Goal: Information Seeking & Learning: Learn about a topic

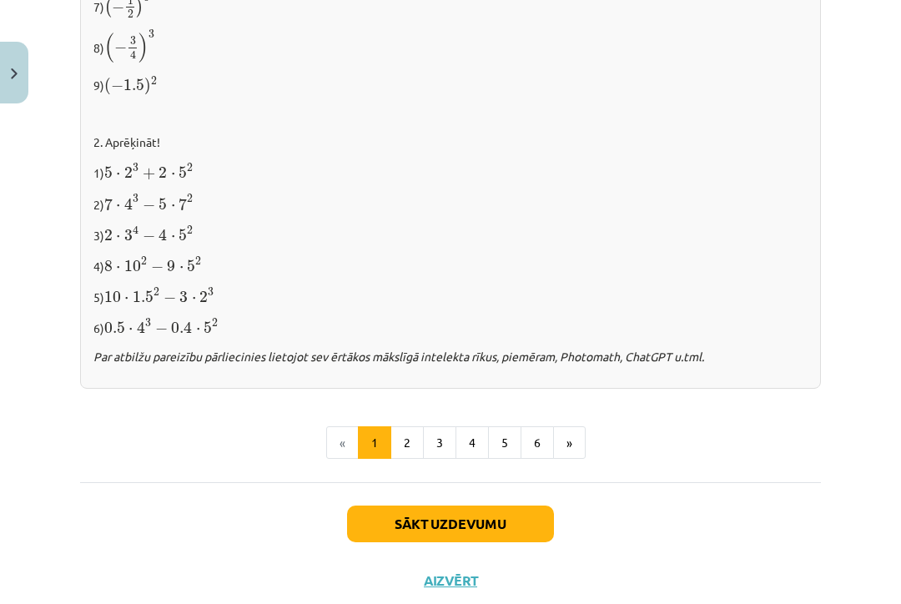
scroll to position [1758, 0]
click at [410, 435] on button "2" at bounding box center [406, 443] width 33 height 33
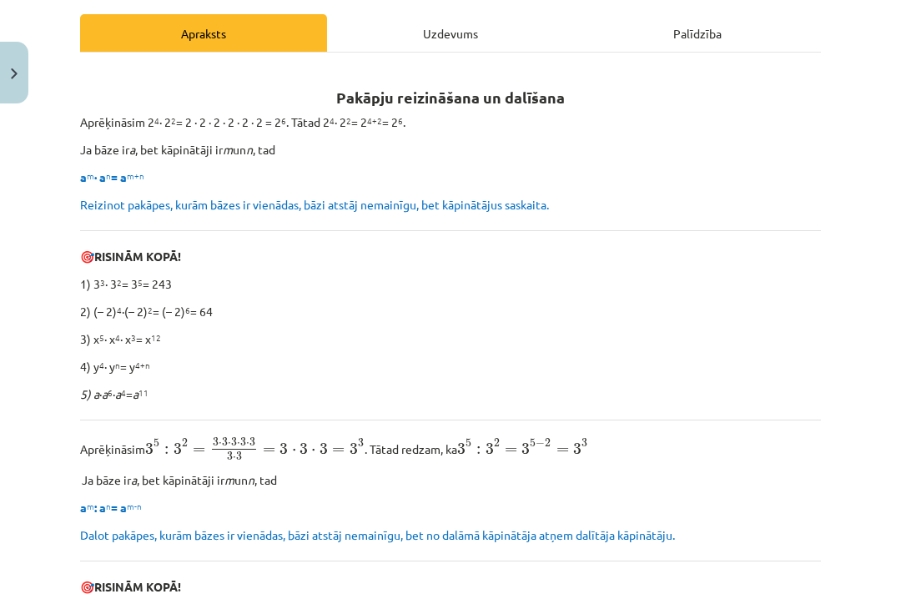
scroll to position [232, 0]
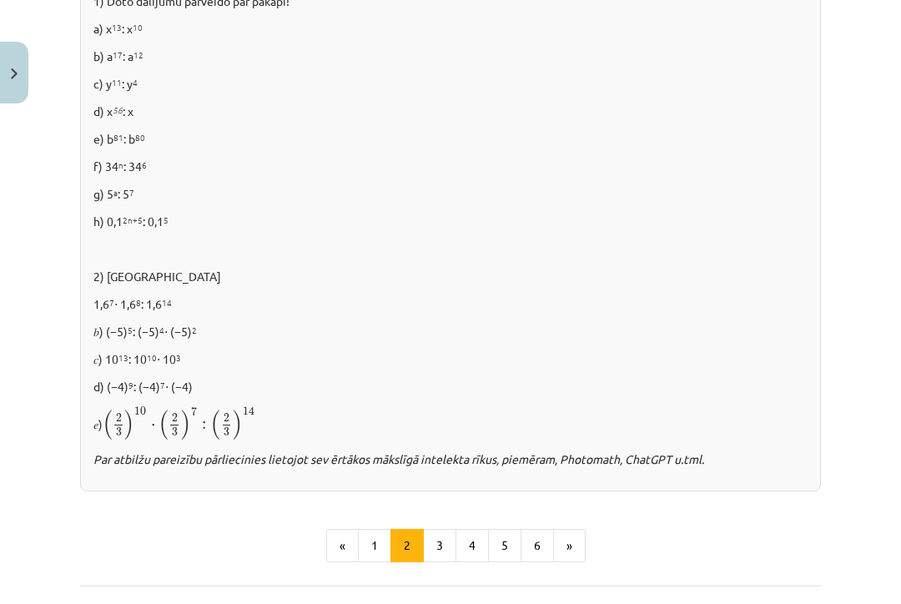
click at [447, 541] on button "3" at bounding box center [439, 545] width 33 height 33
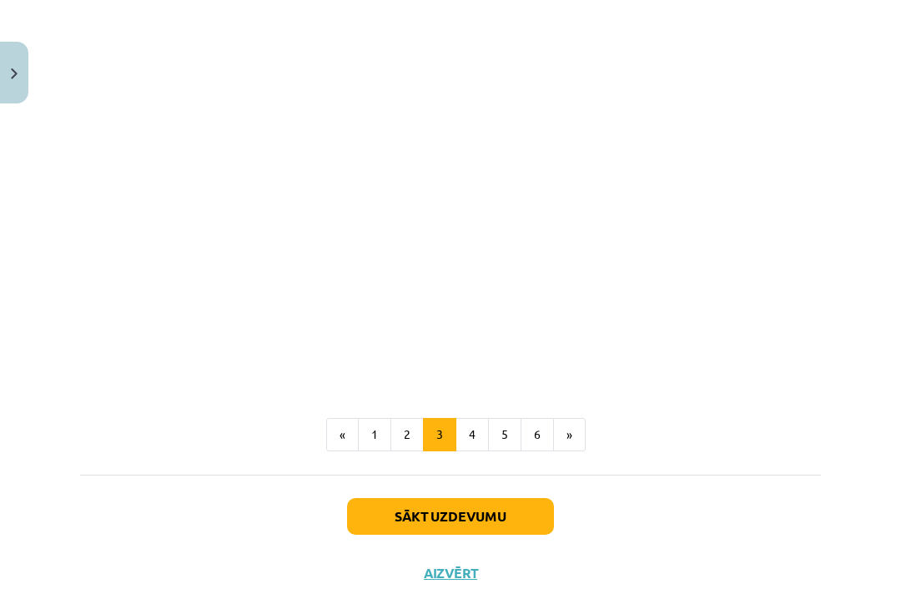
click at [479, 433] on button "4" at bounding box center [471, 434] width 33 height 33
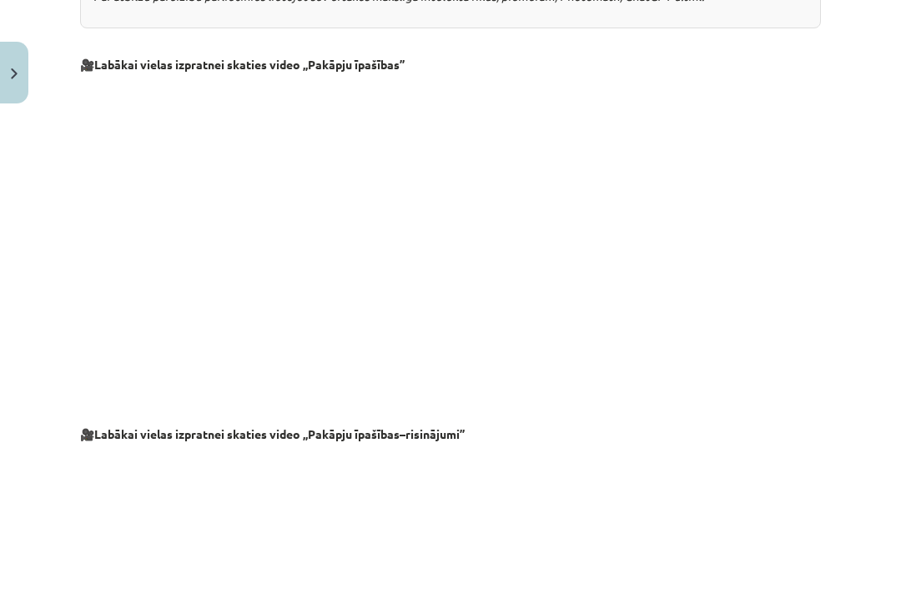
scroll to position [1289, 0]
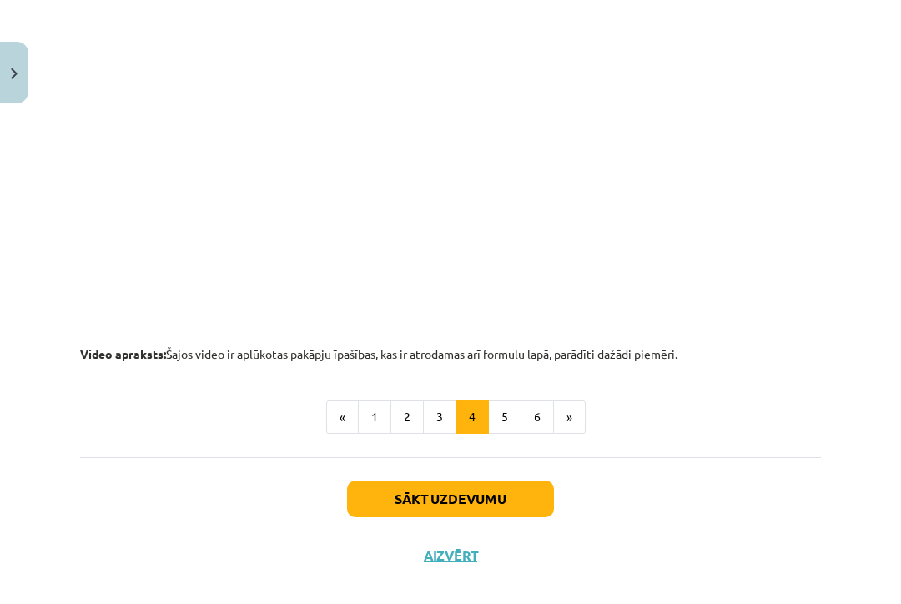
click at [443, 425] on button "3" at bounding box center [439, 416] width 33 height 33
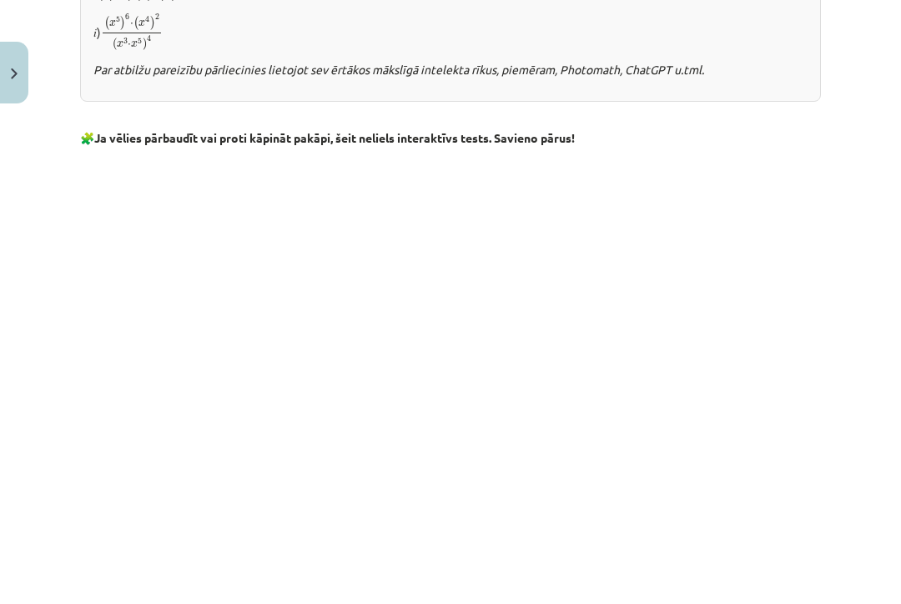
scroll to position [1209, 0]
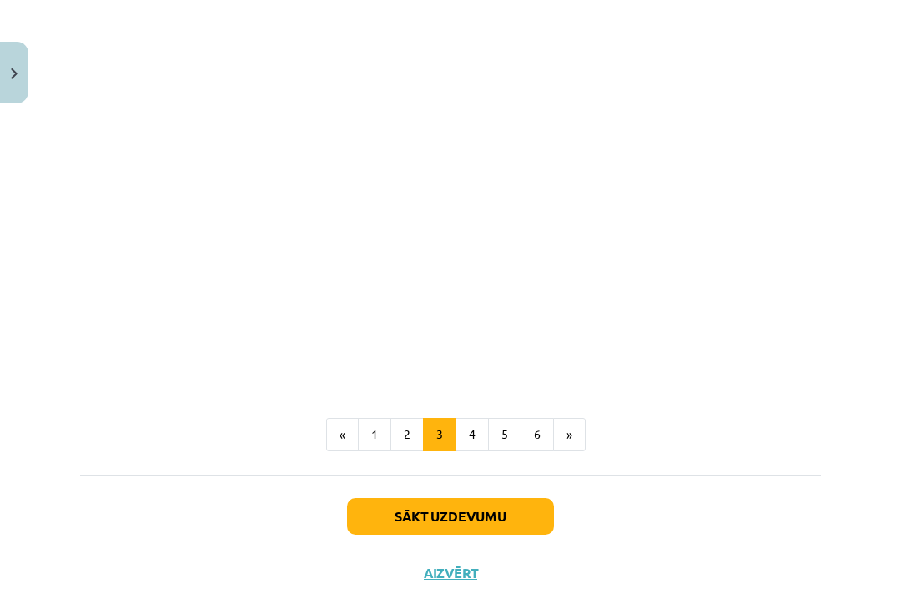
click at [454, 438] on button "3" at bounding box center [439, 434] width 33 height 33
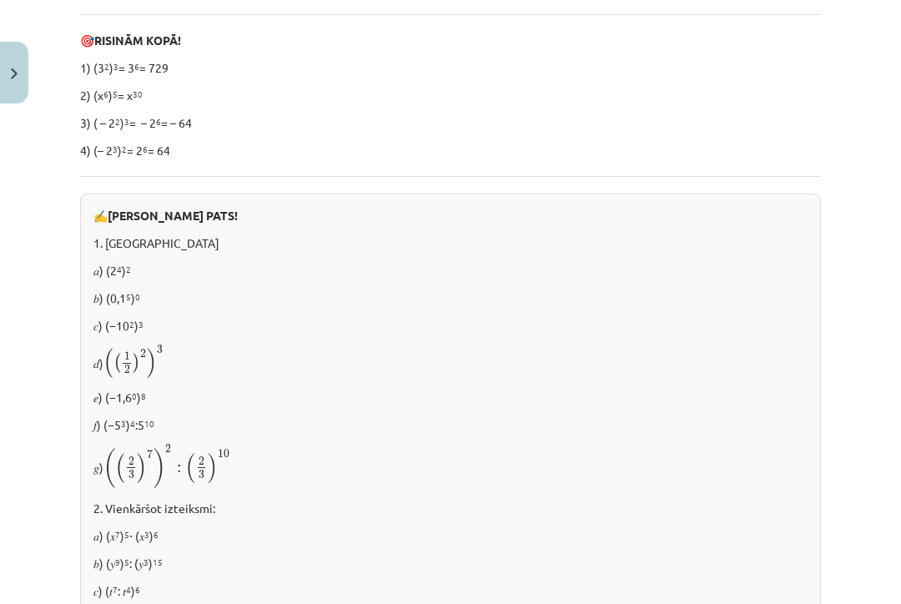
scroll to position [299, 0]
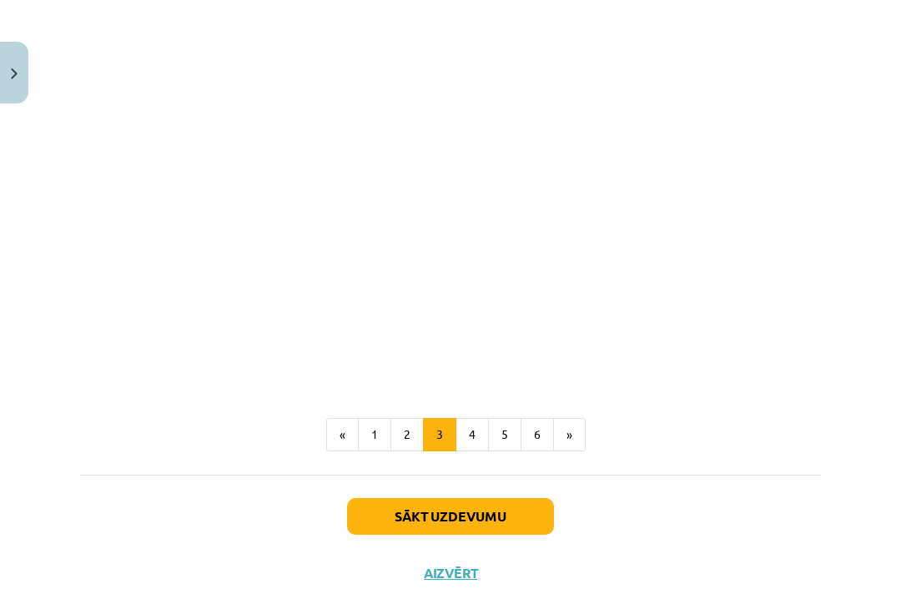
click at [474, 435] on button "4" at bounding box center [471, 434] width 33 height 33
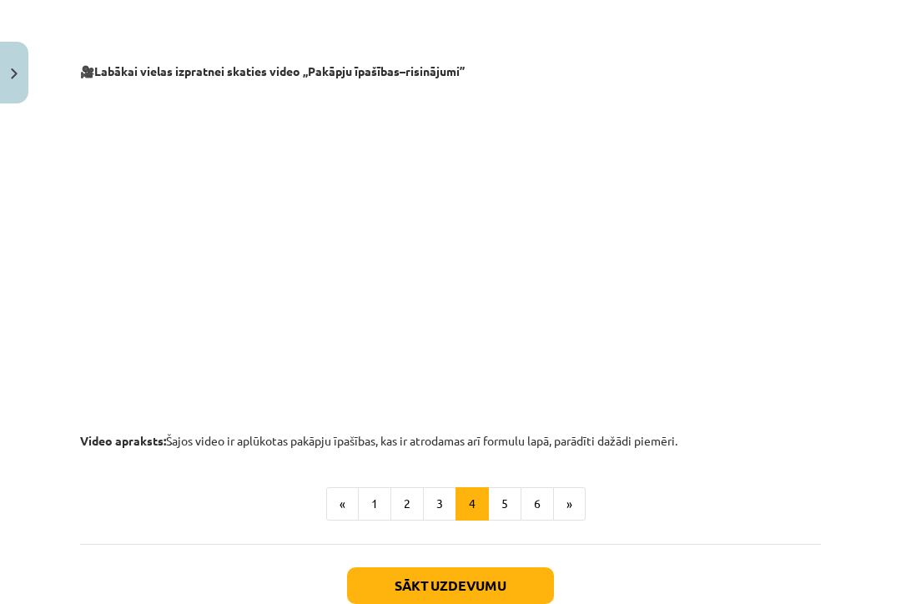
scroll to position [1653, 0]
click at [496, 518] on button "5" at bounding box center [504, 502] width 33 height 33
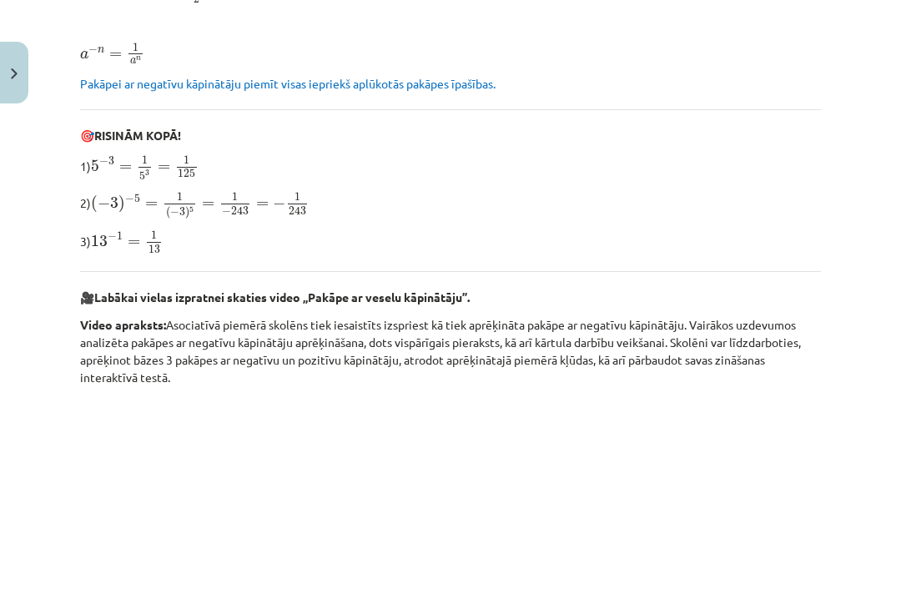
scroll to position [299, 0]
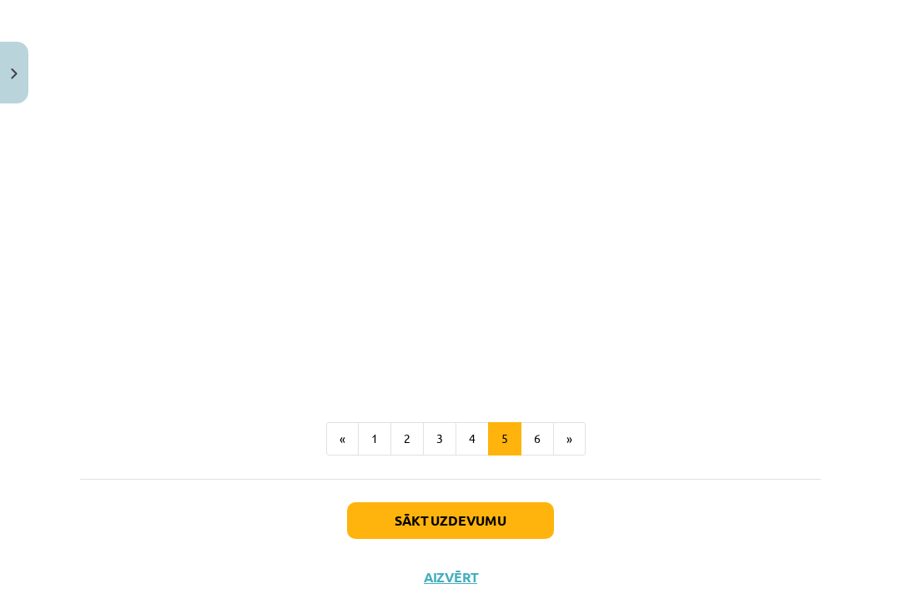
click at [538, 439] on button "6" at bounding box center [537, 438] width 33 height 33
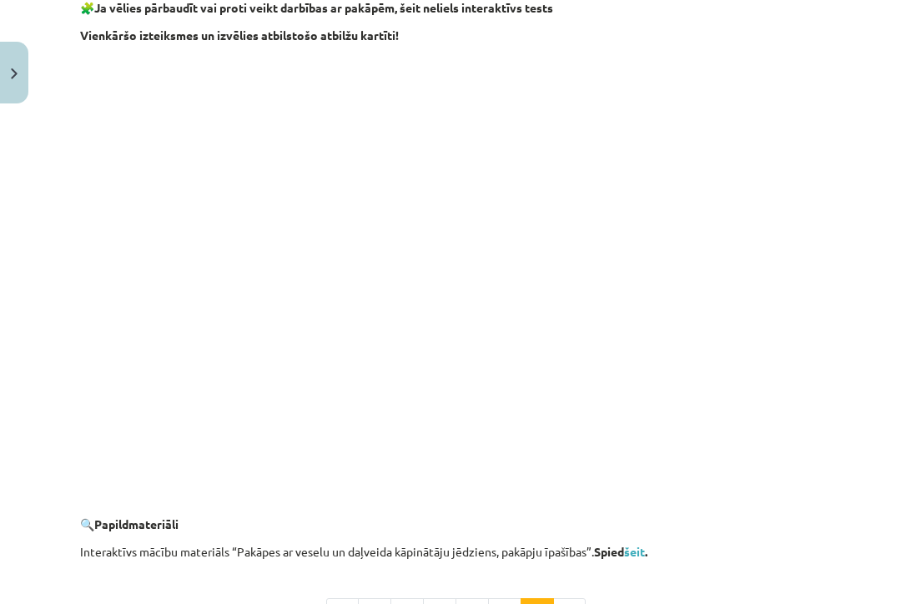
scroll to position [1381, 0]
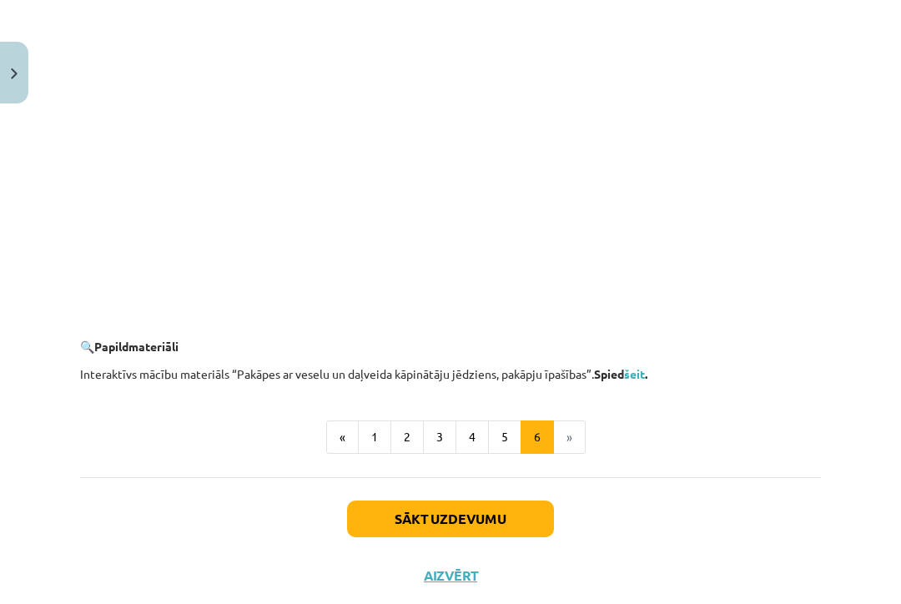
click at [529, 504] on button "Sākt uzdevumu" at bounding box center [450, 519] width 207 height 37
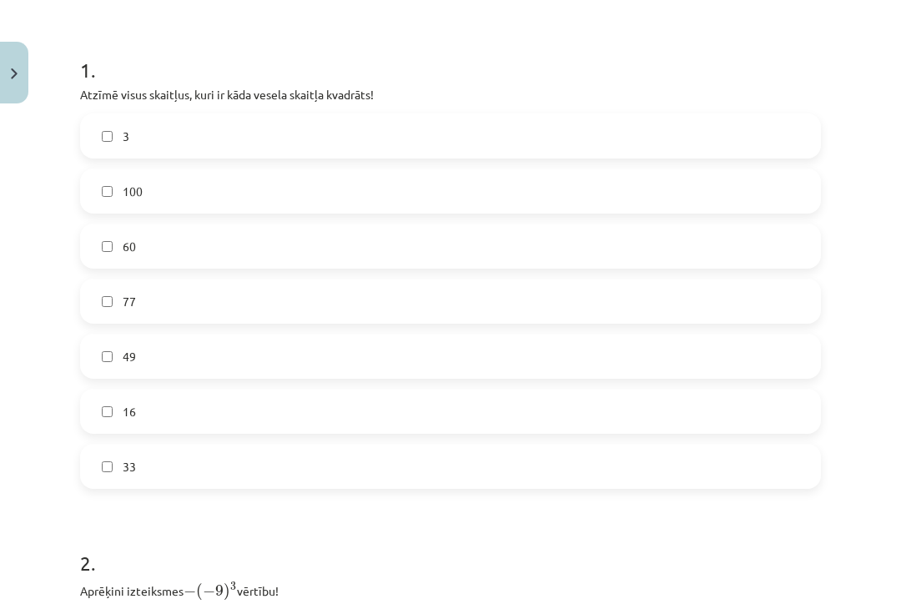
scroll to position [303, 0]
click at [177, 190] on label "100" at bounding box center [450, 191] width 737 height 42
click at [128, 355] on span "49" at bounding box center [129, 357] width 13 height 18
click at [145, 408] on label "16" at bounding box center [450, 411] width 737 height 42
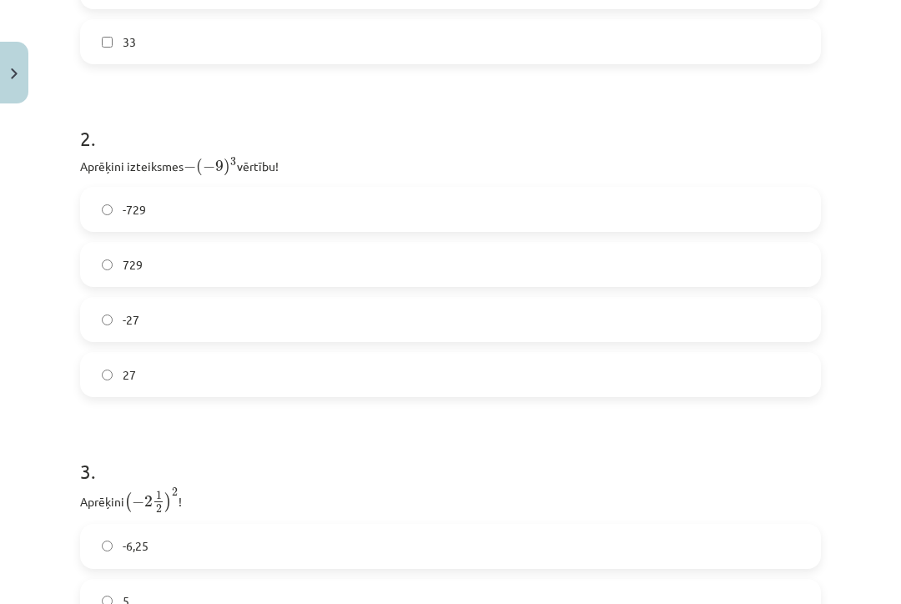
scroll to position [727, 0]
click at [155, 261] on label "729" at bounding box center [450, 265] width 737 height 42
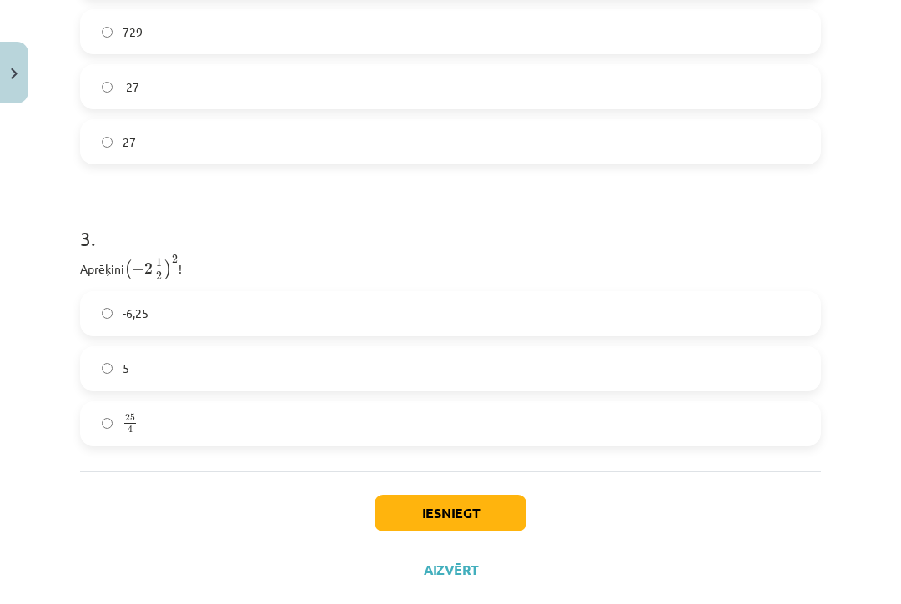
scroll to position [959, 0]
click at [124, 430] on span "4" at bounding box center [130, 432] width 12 height 8
click at [417, 515] on button "Iesniegt" at bounding box center [451, 514] width 152 height 37
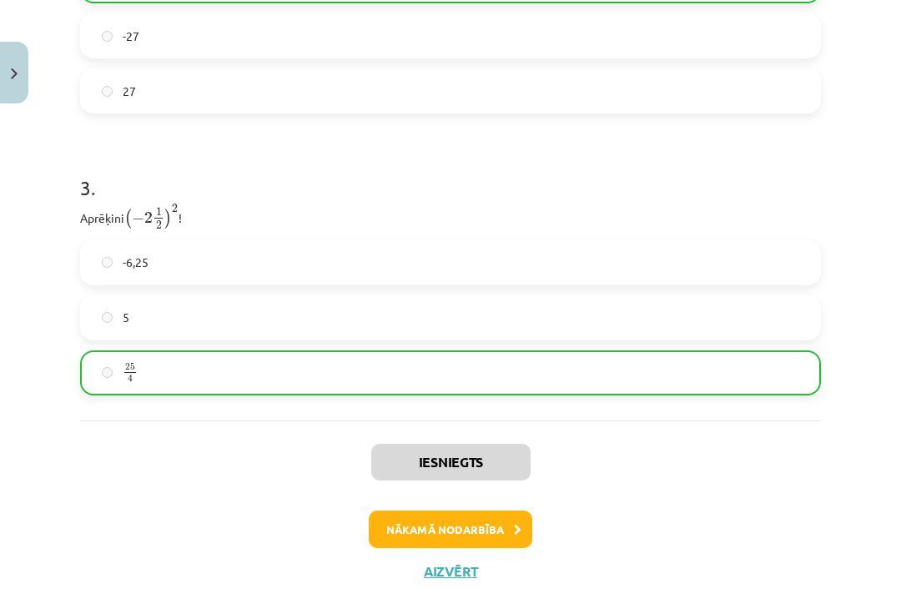
click at [477, 534] on button "Nākamā nodarbība" at bounding box center [451, 530] width 164 height 38
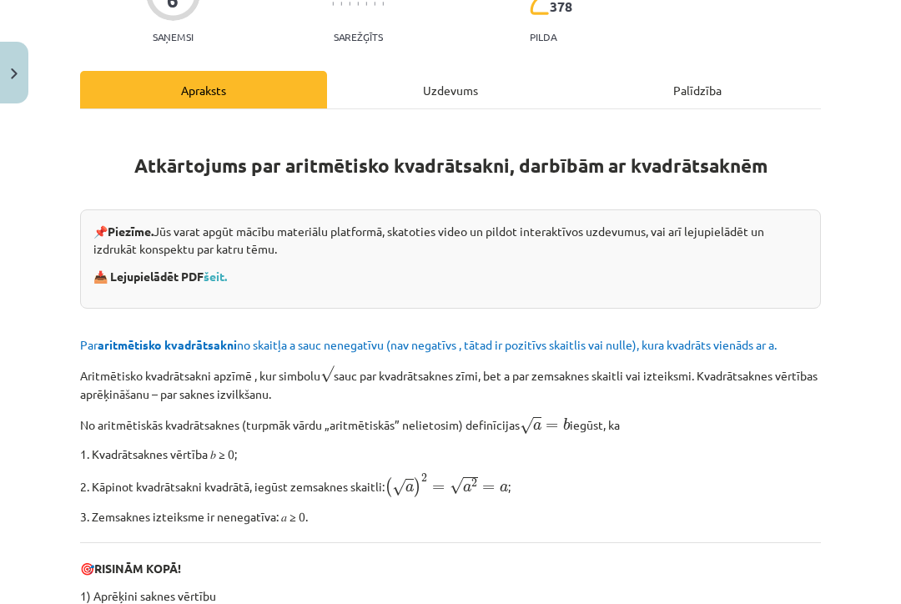
scroll to position [42, 0]
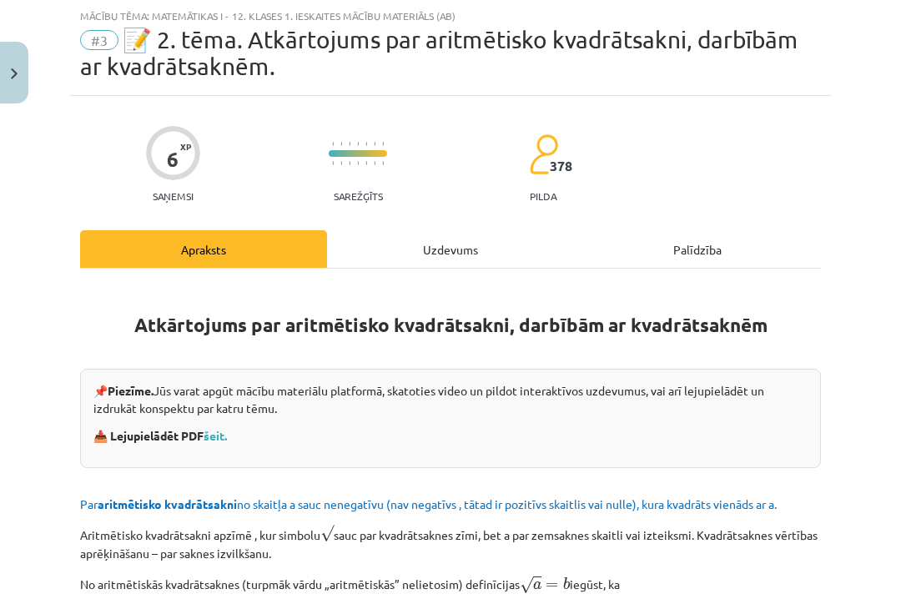
click at [227, 440] on link "šeit." at bounding box center [215, 435] width 23 height 15
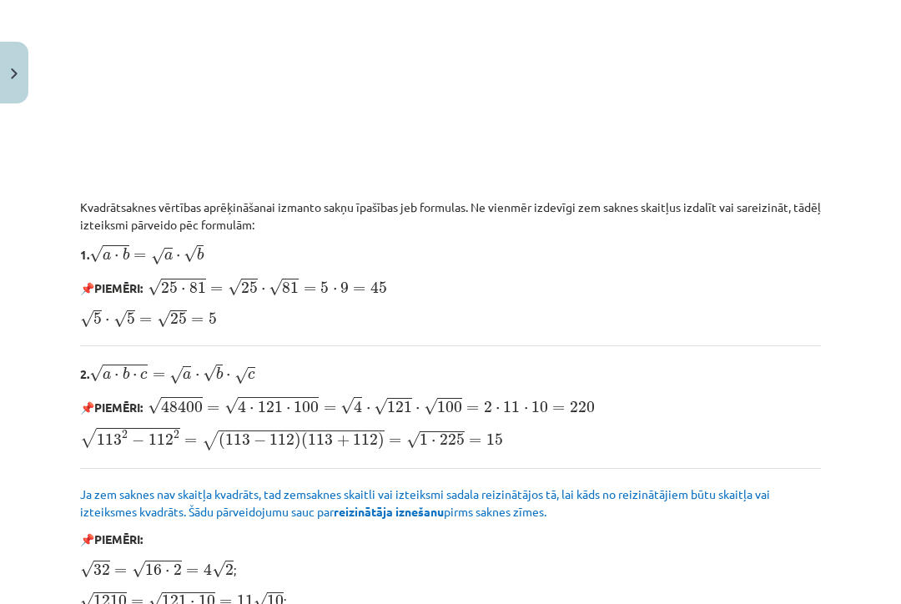
scroll to position [1353, 0]
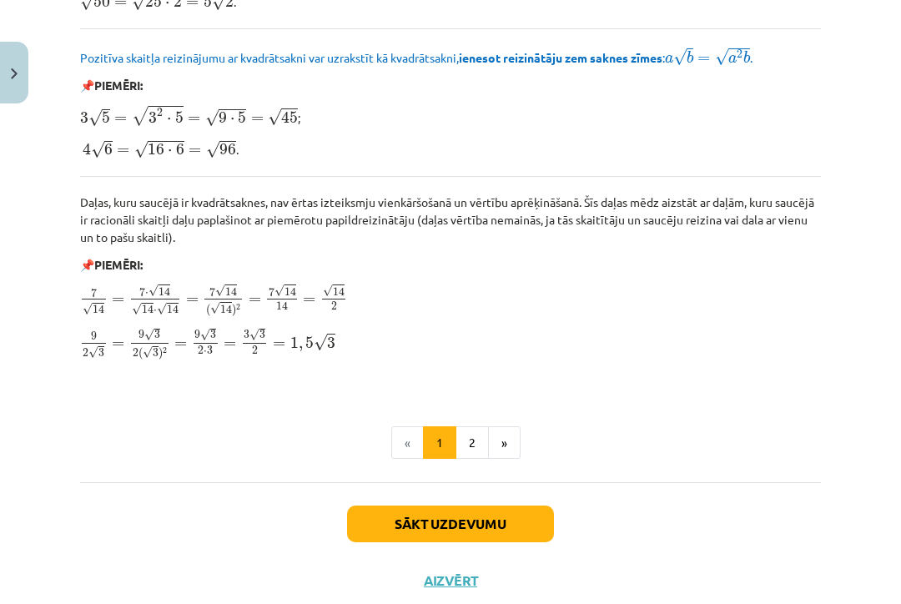
click at [475, 426] on button "2" at bounding box center [471, 442] width 33 height 33
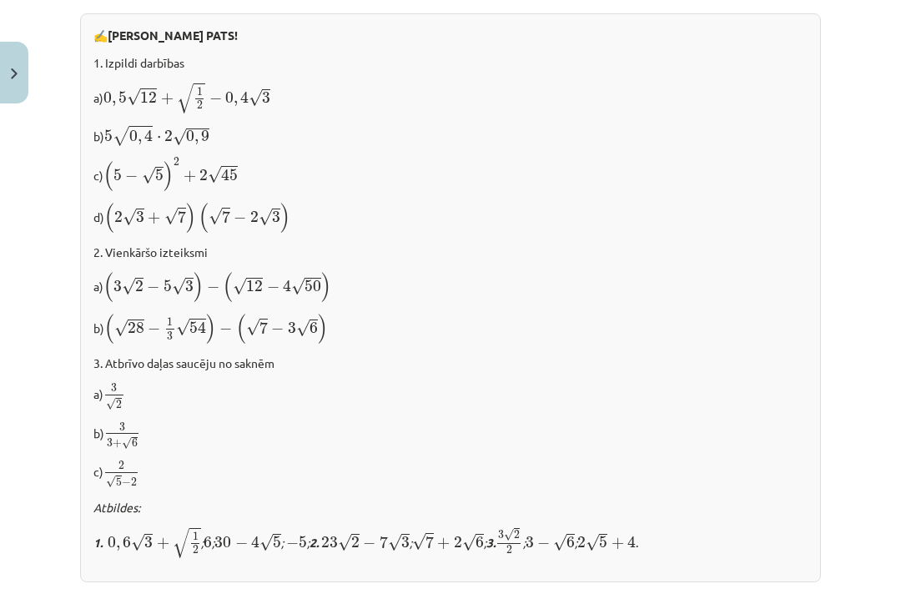
scroll to position [869, 0]
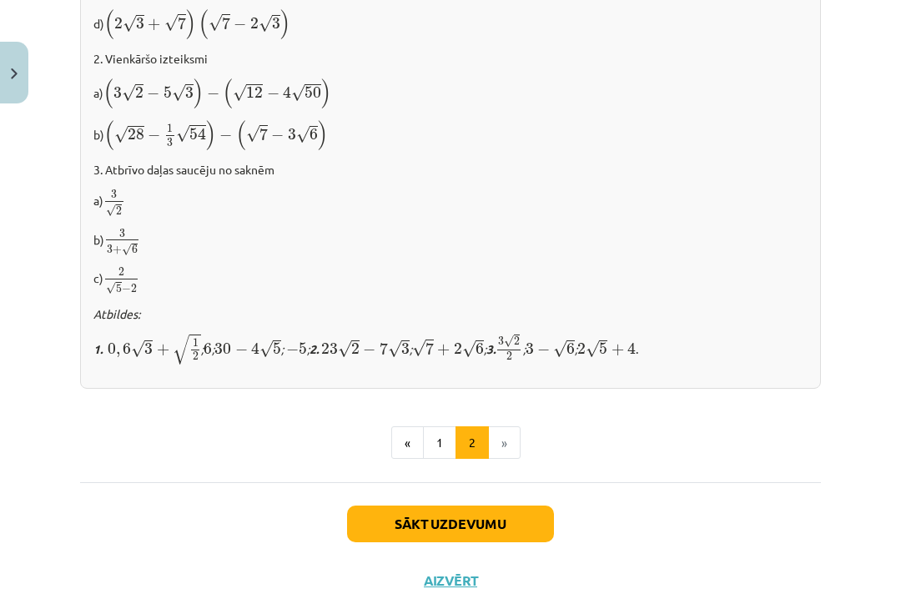
click at [529, 506] on button "Sākt uzdevumu" at bounding box center [450, 524] width 207 height 37
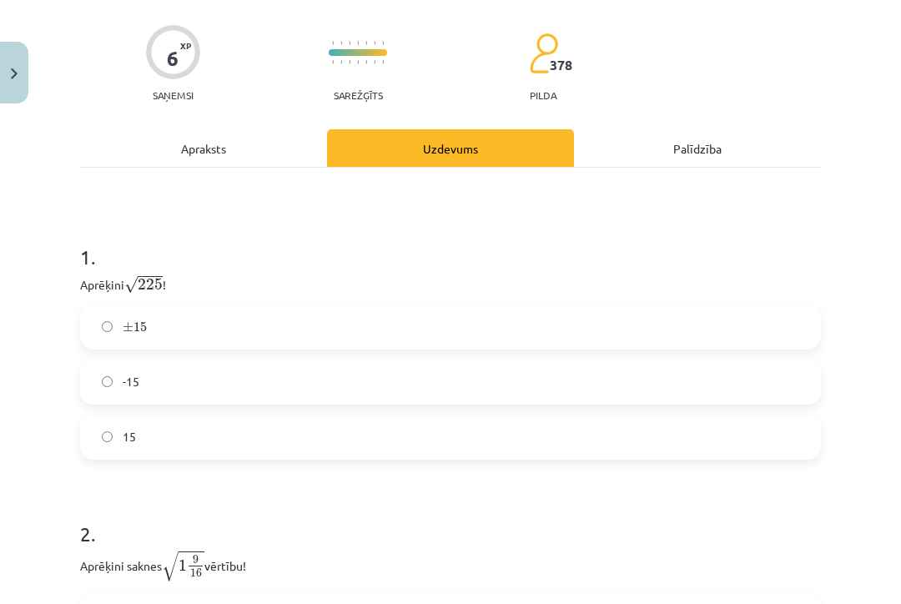
scroll to position [144, 0]
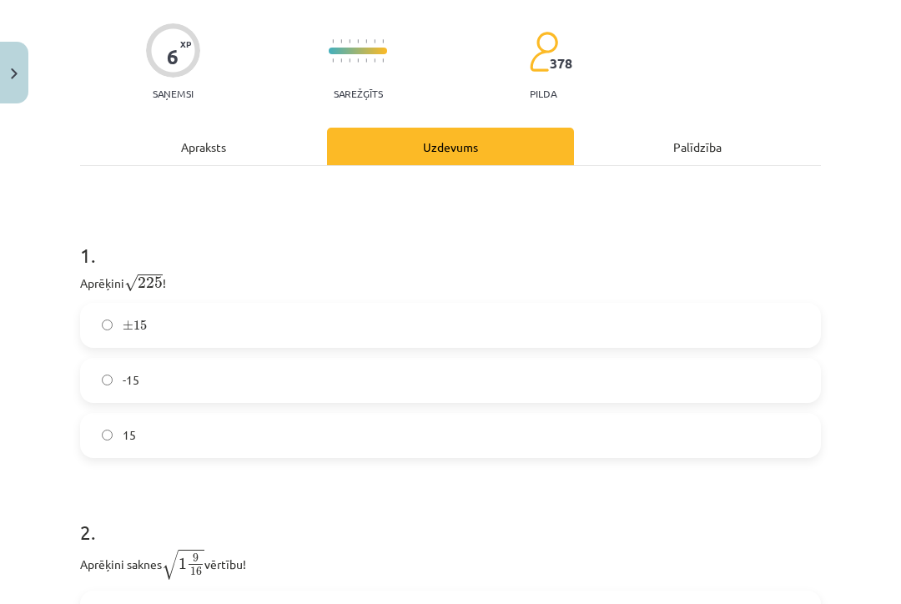
click at [169, 446] on label "15" at bounding box center [450, 436] width 737 height 42
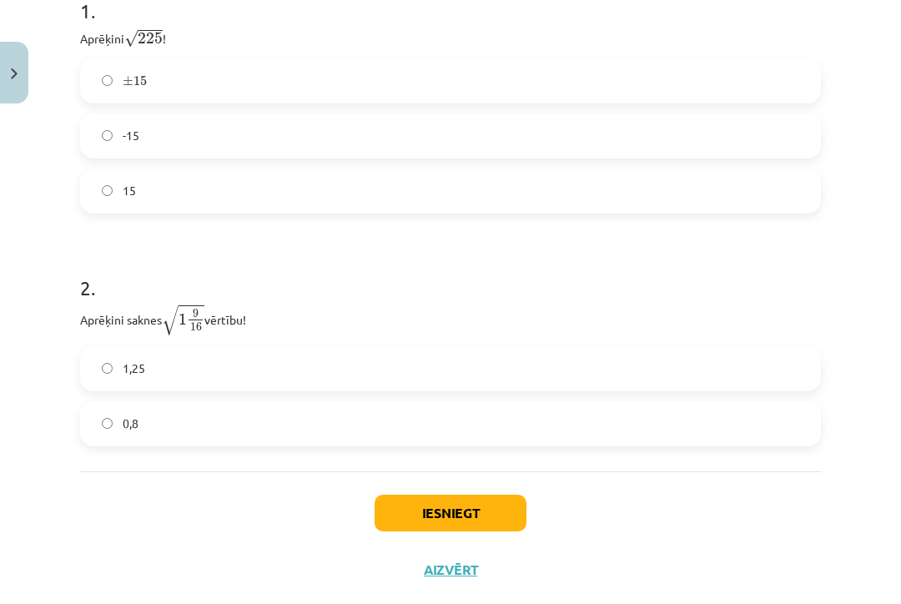
scroll to position [388, 0]
click at [651, 551] on div "Iesniegt Aizvērt" at bounding box center [450, 530] width 741 height 117
click at [119, 343] on div "2 . Aprēķini saknes √ 1 9 16 1 9 16 vērtību! 1,25 0,8" at bounding box center [450, 347] width 741 height 199
click at [441, 515] on button "Iesniegt" at bounding box center [451, 514] width 152 height 37
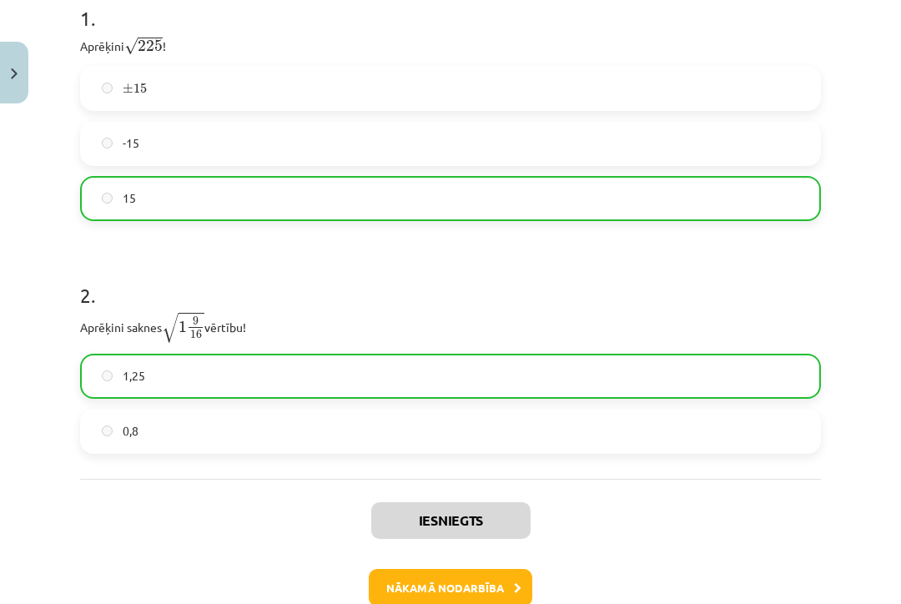
click at [502, 585] on button "Nākamā nodarbība" at bounding box center [451, 588] width 164 height 38
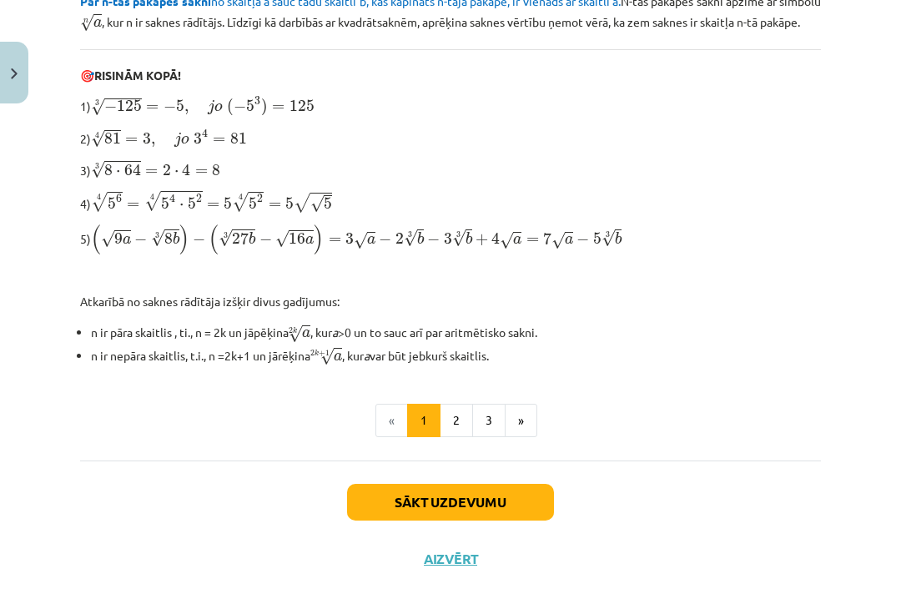
scroll to position [544, 0]
click at [450, 427] on button "2" at bounding box center [456, 421] width 33 height 33
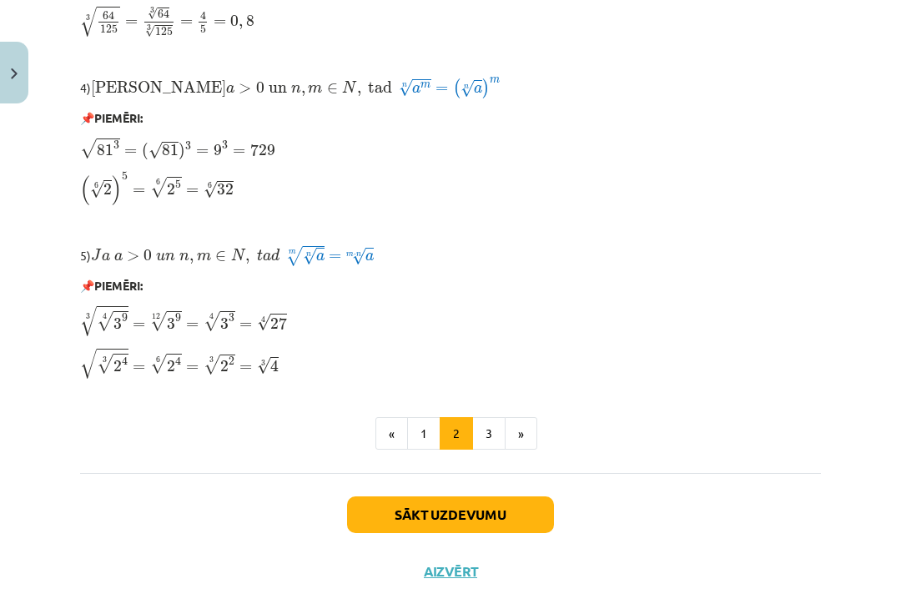
scroll to position [1432, 0]
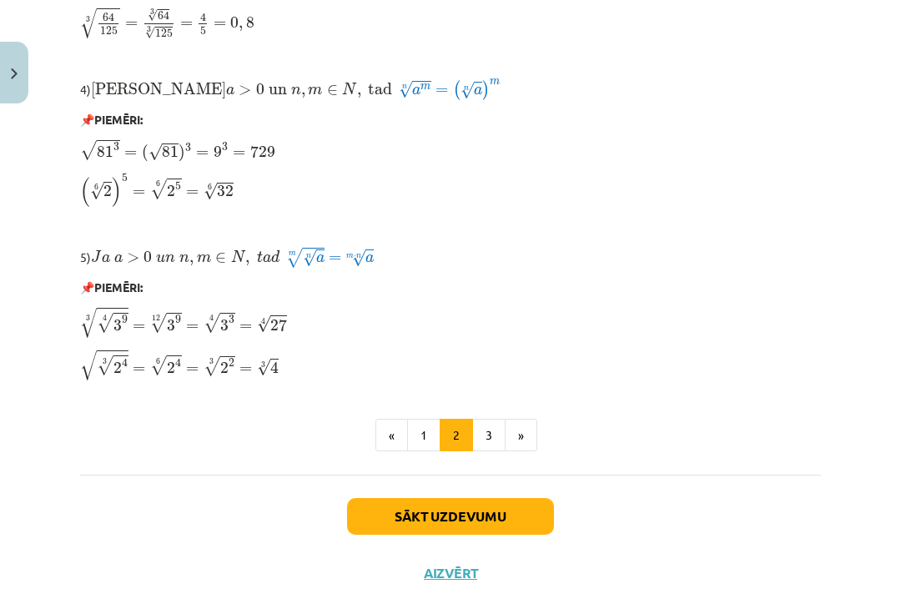
click at [494, 430] on button "3" at bounding box center [488, 435] width 33 height 33
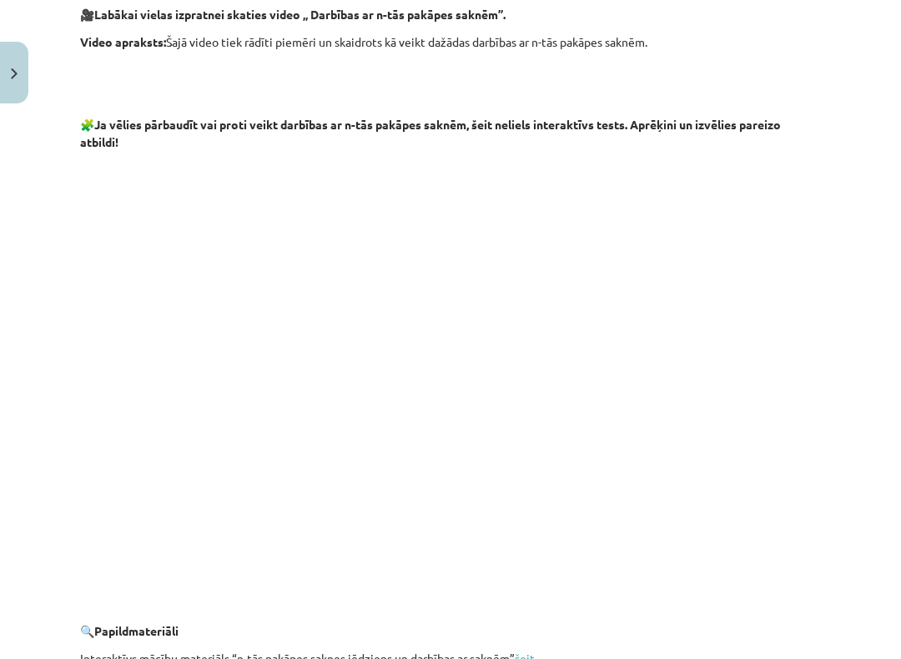
scroll to position [2438, 0]
click at [0, 0] on html "0 Dāvanas 1437 mP 0 xp [PERSON_NAME] Sākums Aktuāli Kā mācīties eSKOLĀ Kontakti…" at bounding box center [450, 312] width 901 height 659
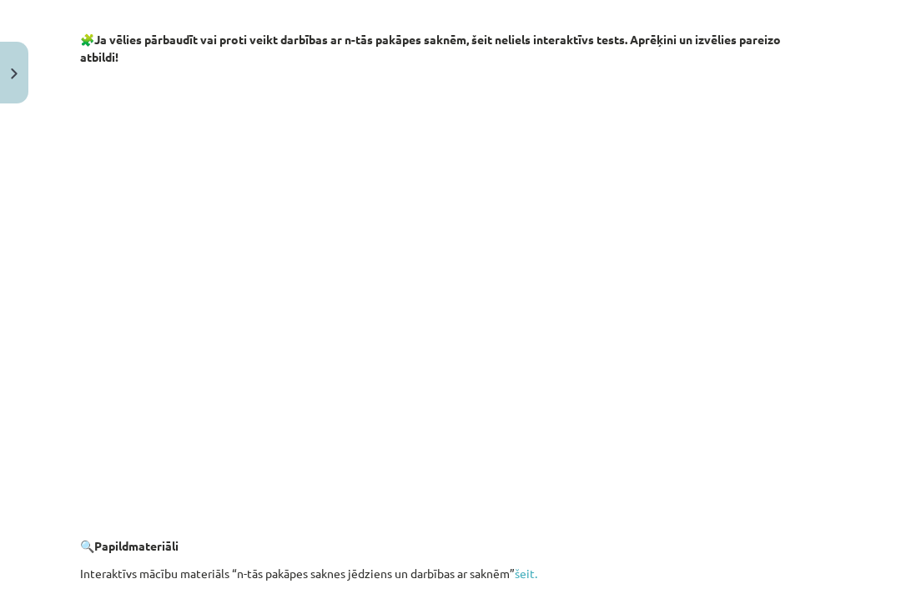
scroll to position [2838, 0]
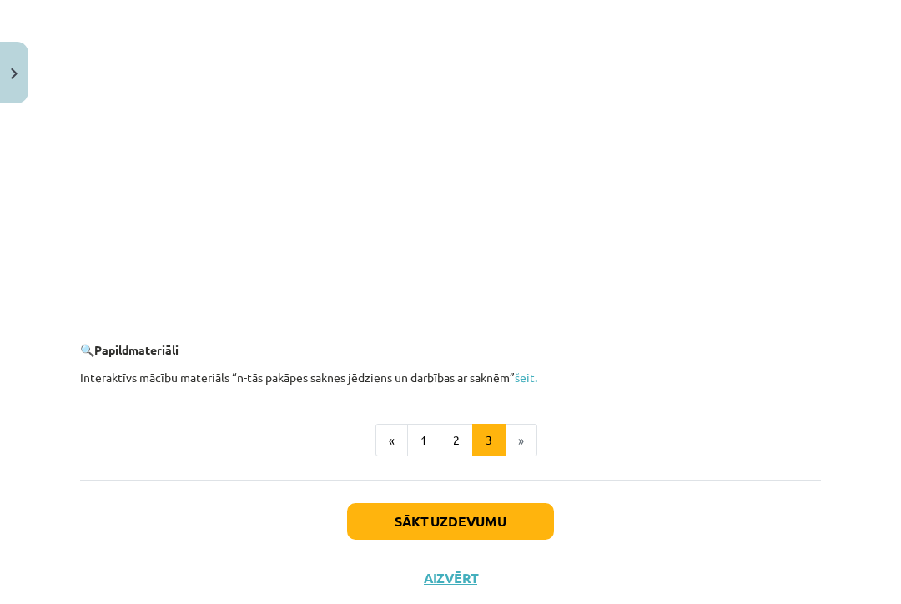
click at [518, 513] on button "Sākt uzdevumu" at bounding box center [450, 521] width 207 height 37
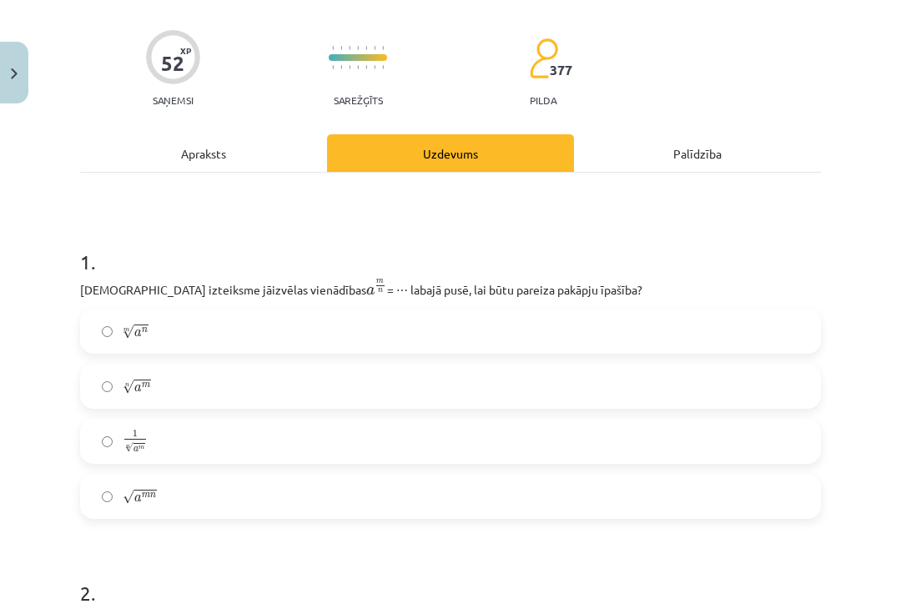
scroll to position [138, 0]
click at [257, 158] on div "Apraksts" at bounding box center [203, 152] width 247 height 38
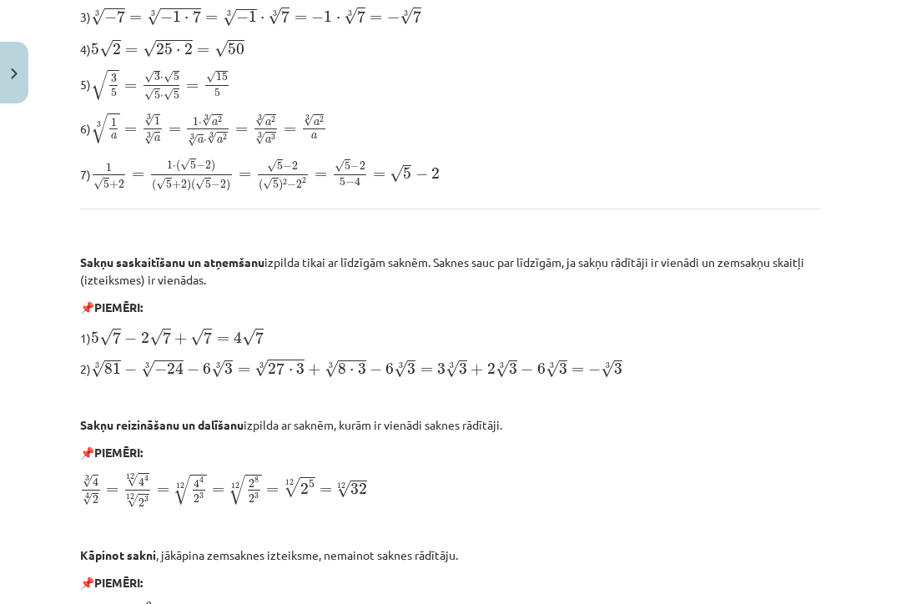
scroll to position [624, 0]
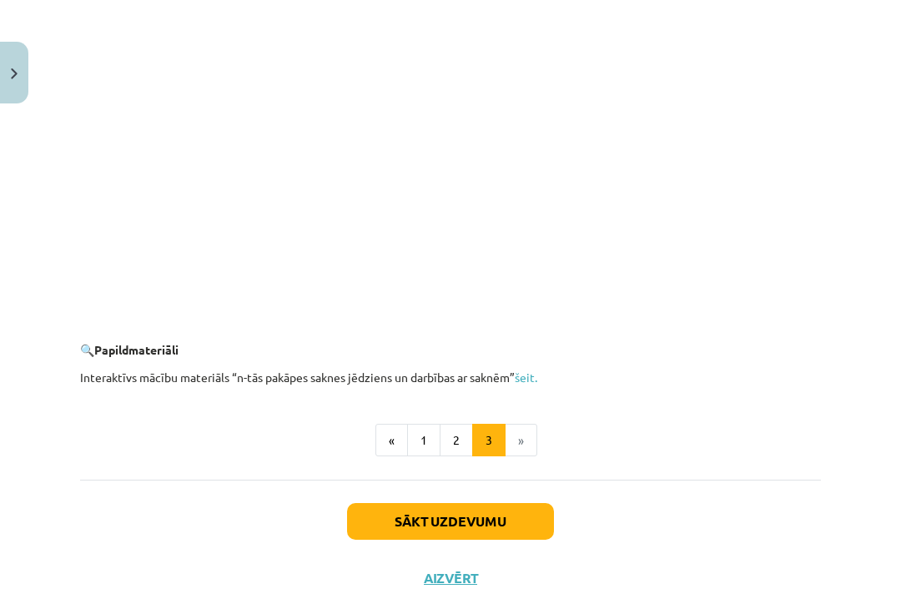
click at [455, 428] on button "2" at bounding box center [456, 440] width 33 height 33
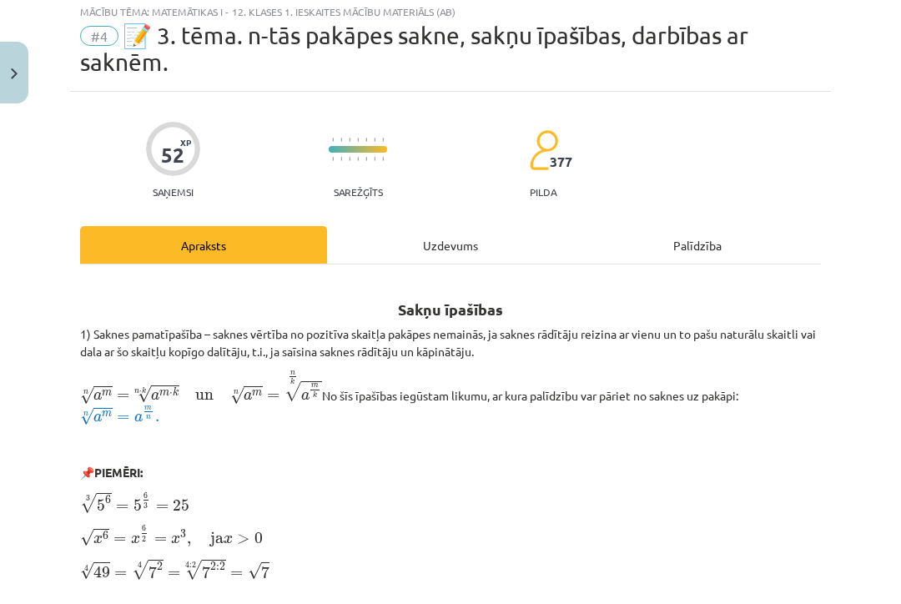
scroll to position [46, 0]
click at [493, 254] on div "Uzdevums" at bounding box center [450, 245] width 247 height 38
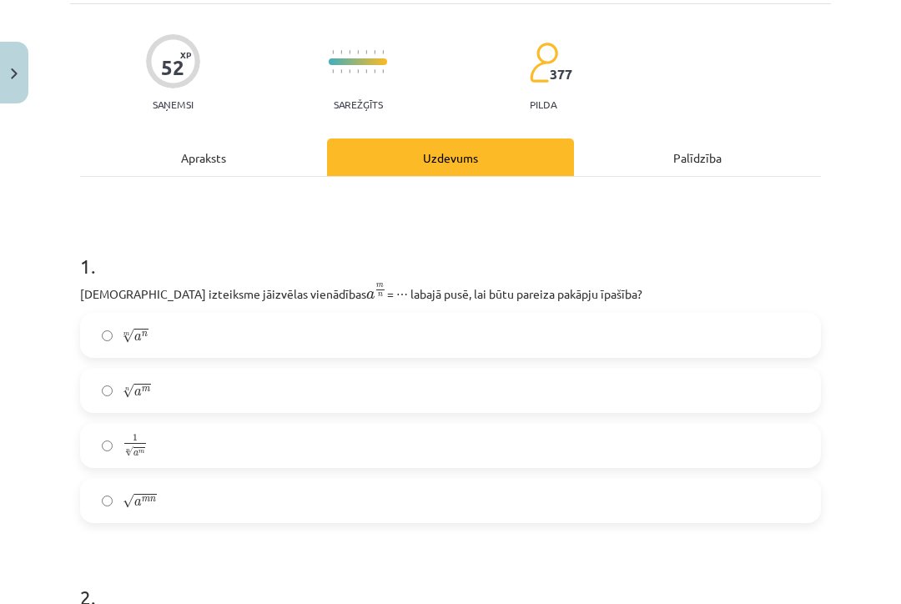
scroll to position [133, 0]
click at [531, 420] on div "m √ a n a n m n √ a m a m n 1 n √ a m 1 a m n √ a m n a m n" at bounding box center [450, 418] width 741 height 210
click at [533, 399] on label "n √ a m a m n" at bounding box center [450, 391] width 737 height 42
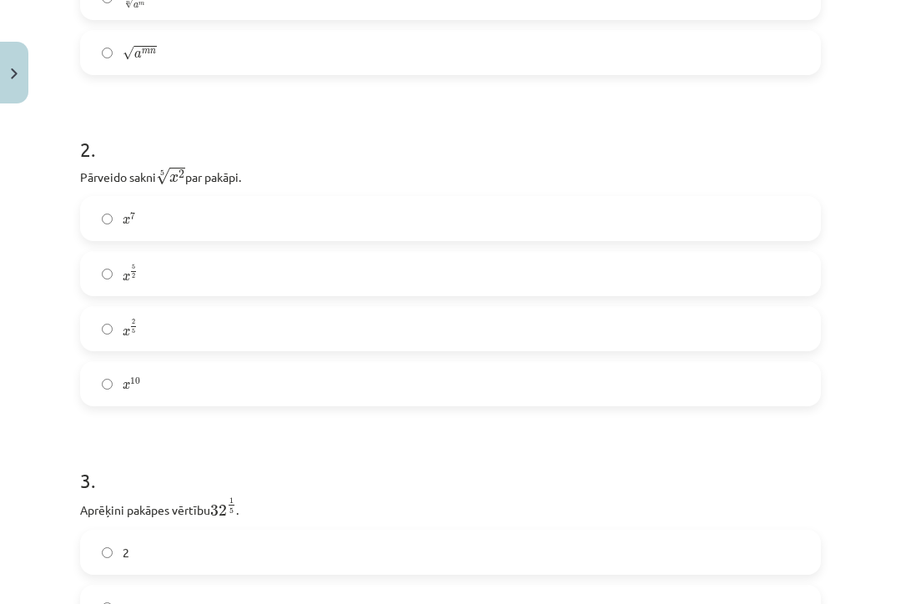
scroll to position [581, 0]
click at [161, 342] on label "x 2 5 x 2 5" at bounding box center [450, 329] width 737 height 42
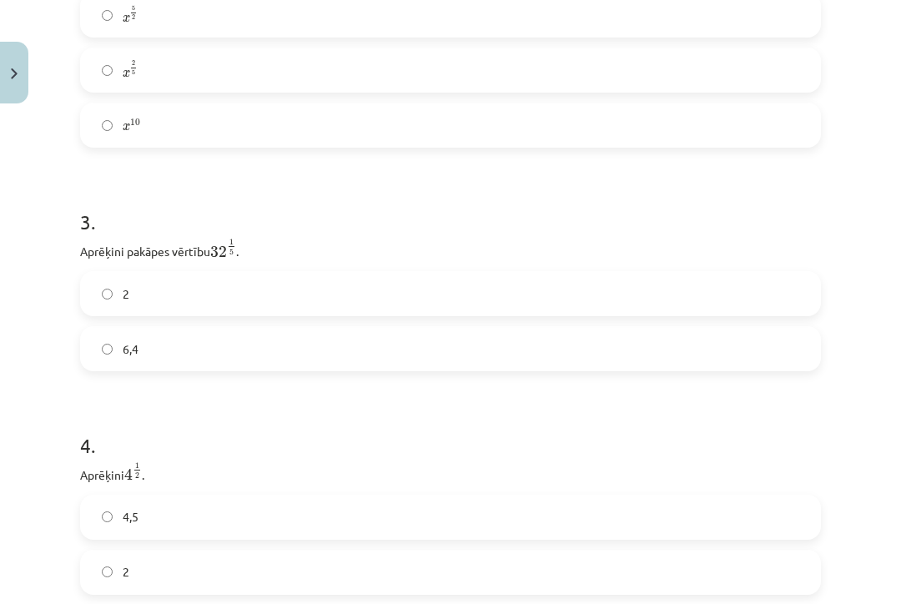
scroll to position [840, 0]
click at [133, 302] on label "2" at bounding box center [450, 294] width 737 height 42
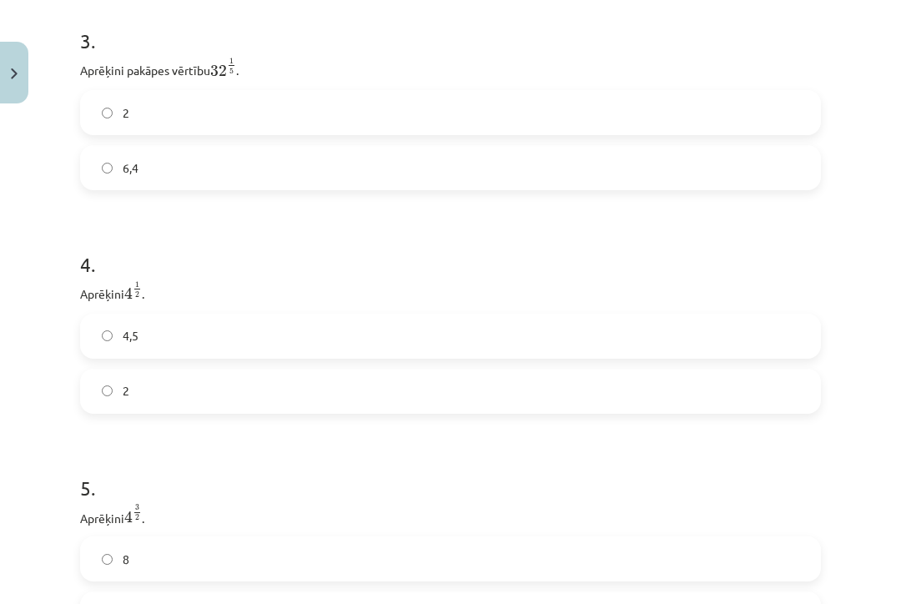
scroll to position [1021, 0]
click at [201, 386] on label "2" at bounding box center [450, 391] width 737 height 42
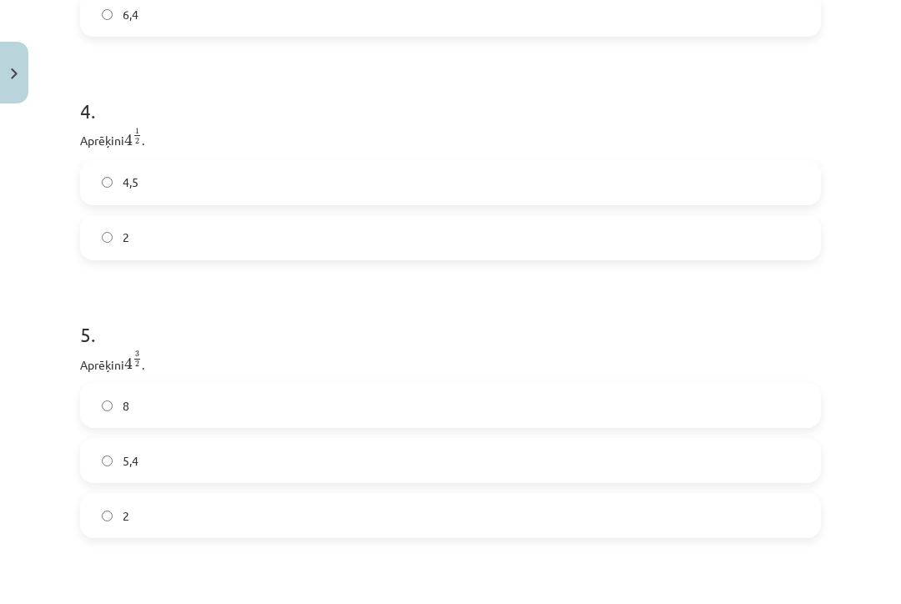
scroll to position [1175, 0]
click at [229, 407] on label "8" at bounding box center [450, 406] width 737 height 42
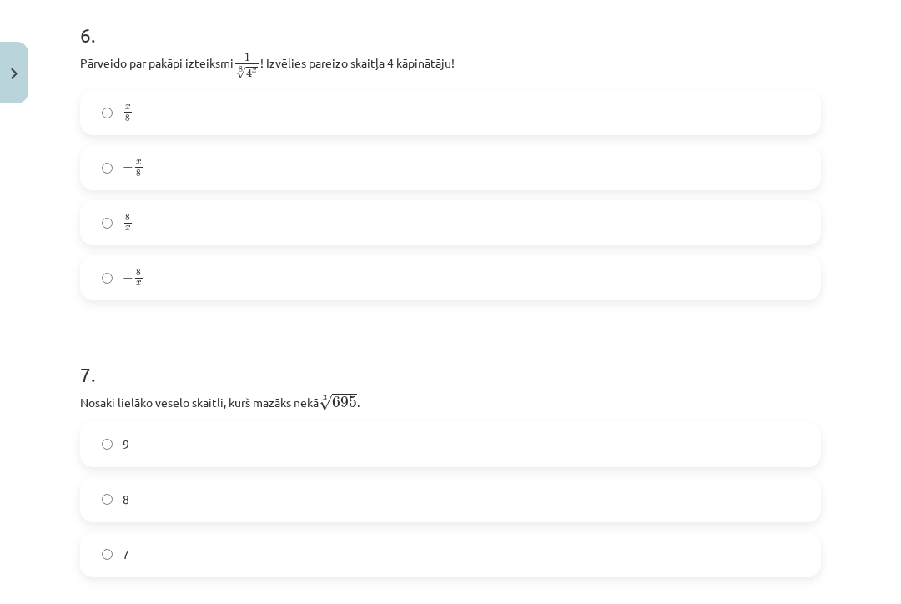
scroll to position [1752, 0]
click at [91, 228] on label "8 x 8 x" at bounding box center [450, 223] width 737 height 42
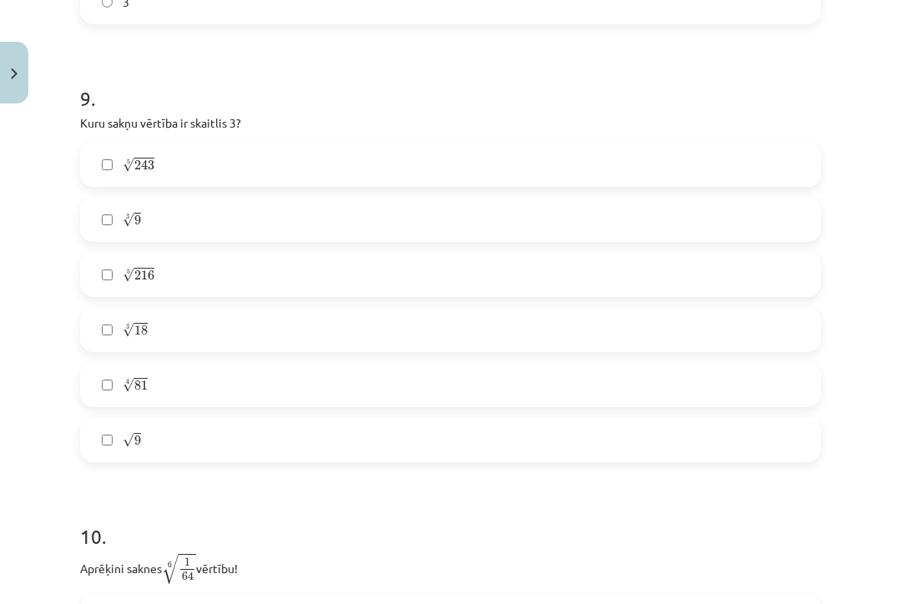
scroll to position [2633, 0]
click at [110, 163] on label "5 √ 243 243 5" at bounding box center [450, 168] width 737 height 42
click at [98, 442] on label "√ 9 9" at bounding box center [450, 443] width 737 height 42
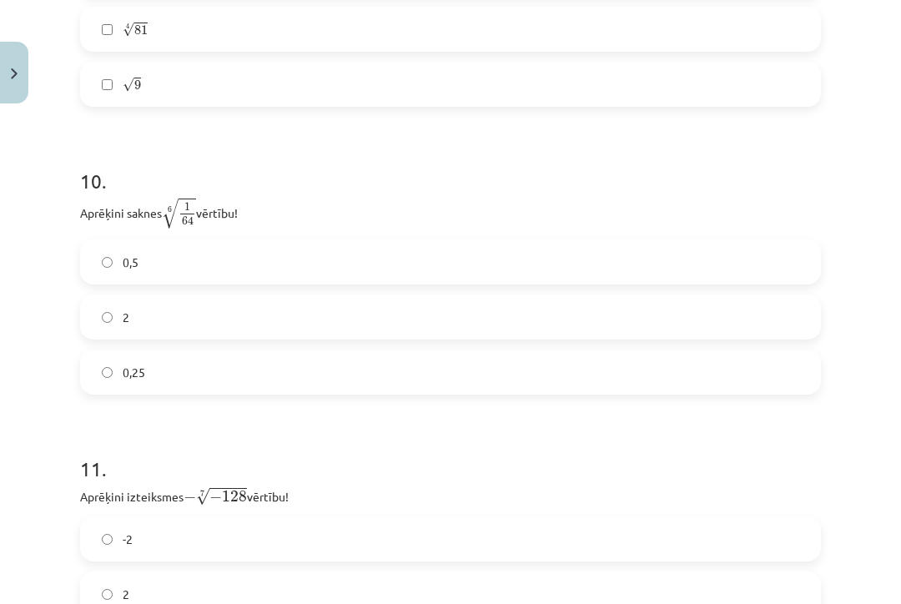
scroll to position [2992, 0]
click at [798, 598] on label "2" at bounding box center [450, 594] width 737 height 42
click at [124, 267] on span "0,5" at bounding box center [131, 263] width 16 height 18
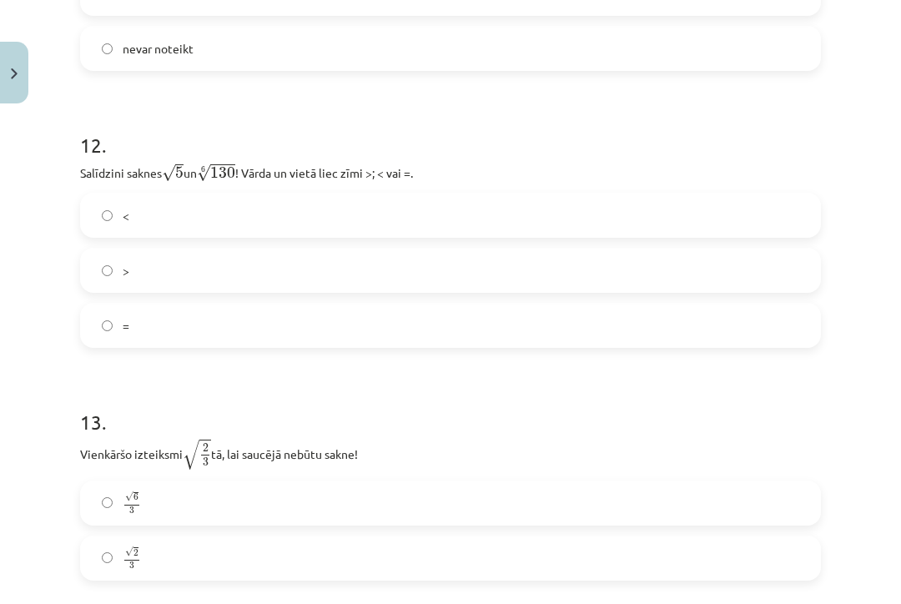
scroll to position [3592, 0]
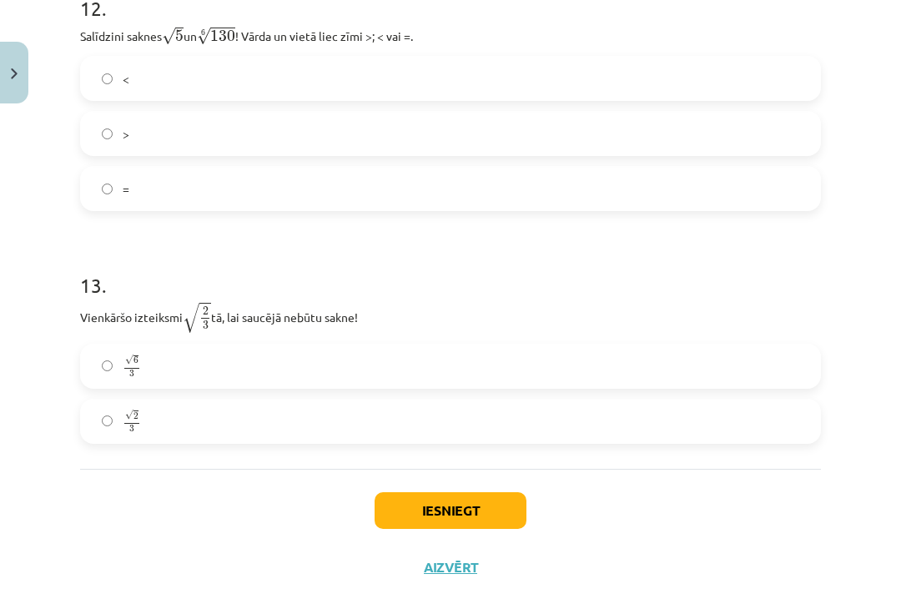
scroll to position [3726, 0]
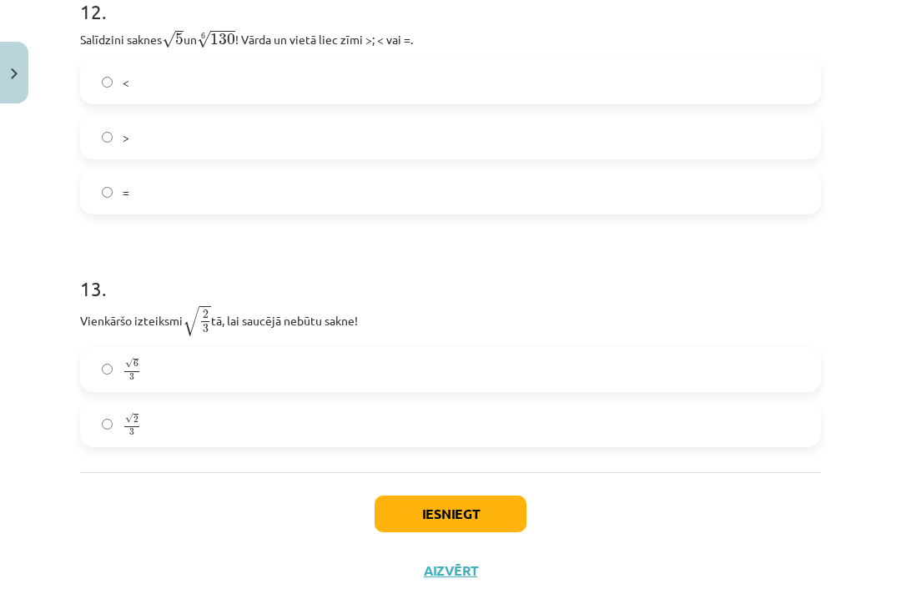
click at [753, 598] on div "Mācību tēma: Matemātikas i - 12. klases 1. ieskaites mācību materiāls (ab) #4 📝…" at bounding box center [450, 302] width 901 height 604
click at [131, 371] on span at bounding box center [131, 371] width 15 height 1
click at [445, 525] on button "Iesniegt" at bounding box center [451, 514] width 152 height 37
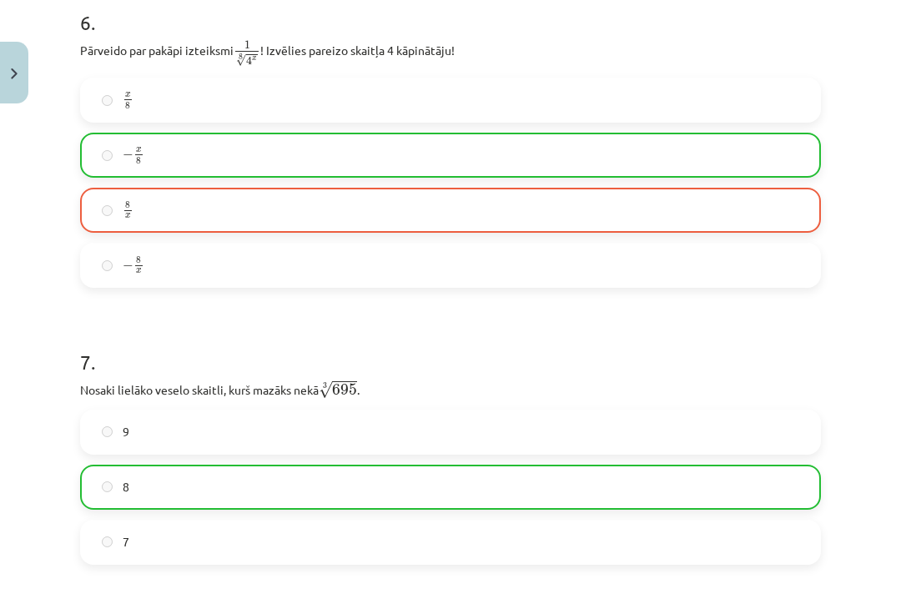
scroll to position [1761, 0]
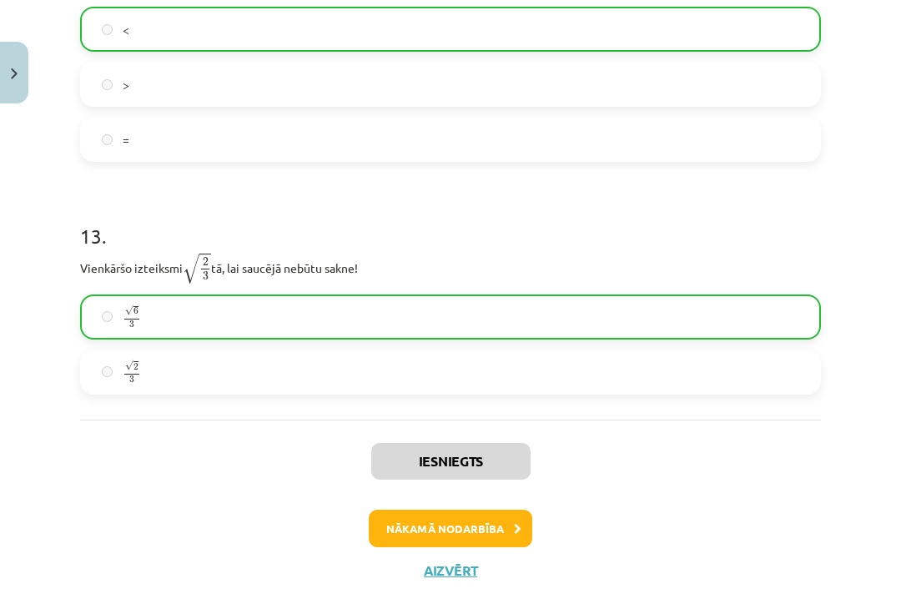
click at [433, 517] on button "Nākamā nodarbība" at bounding box center [451, 529] width 164 height 38
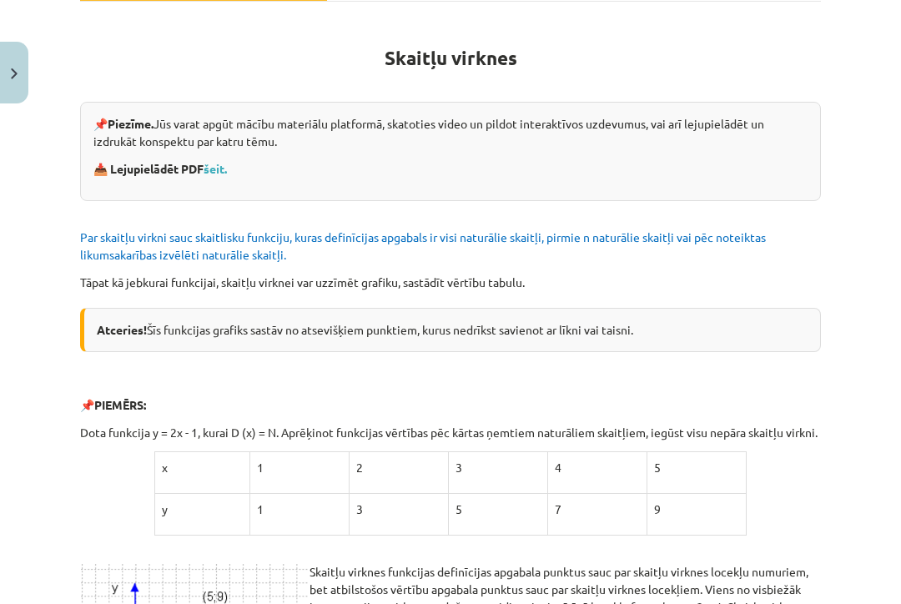
scroll to position [282, 0]
click at [227, 170] on link "šeit." at bounding box center [215, 168] width 23 height 15
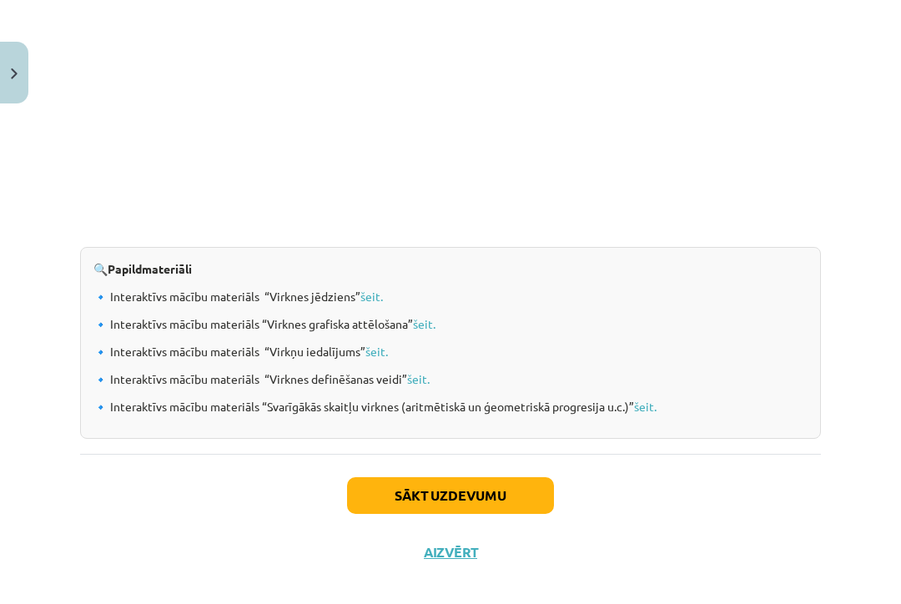
scroll to position [1730, 0]
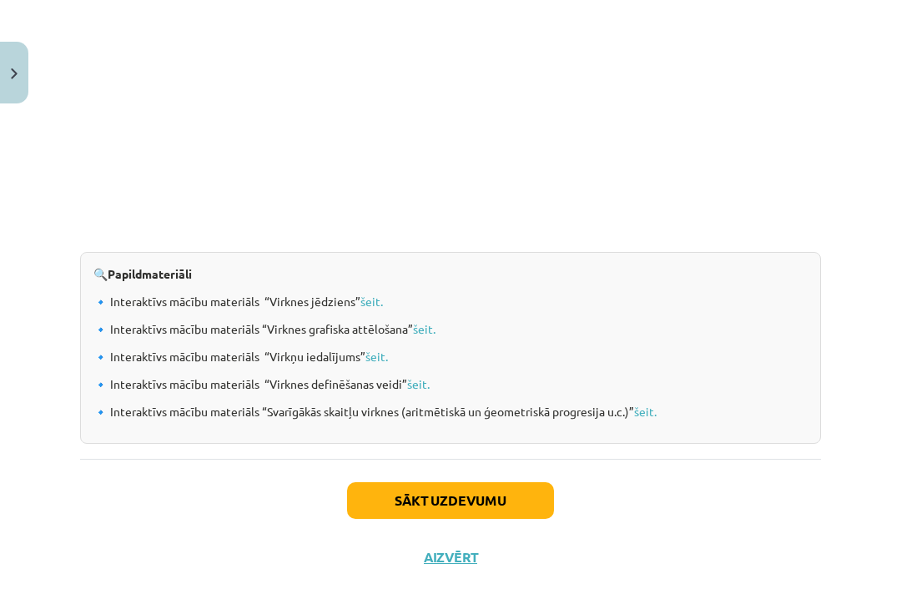
click at [484, 519] on button "Sākt uzdevumu" at bounding box center [450, 500] width 207 height 37
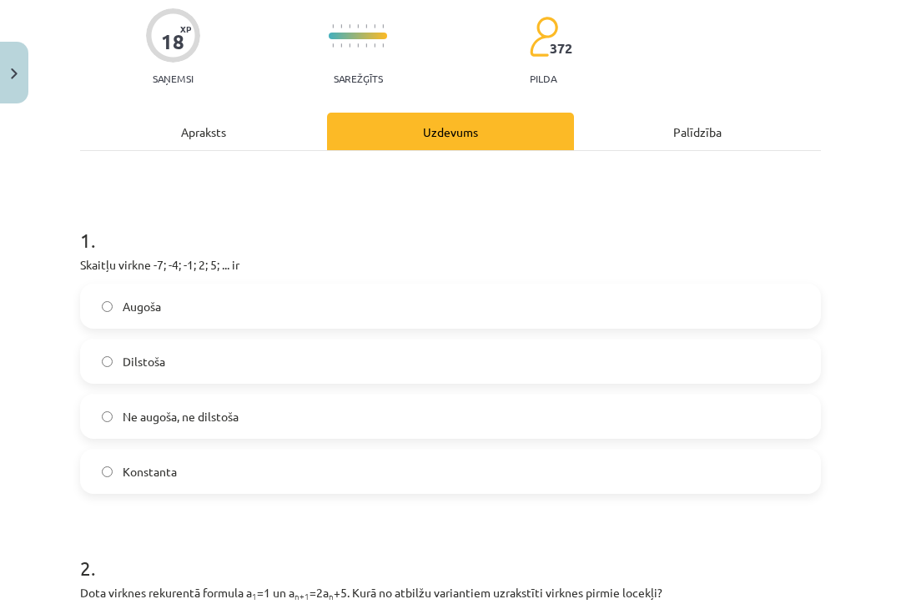
scroll to position [133, 0]
click at [112, 322] on label "Augoša" at bounding box center [450, 306] width 737 height 42
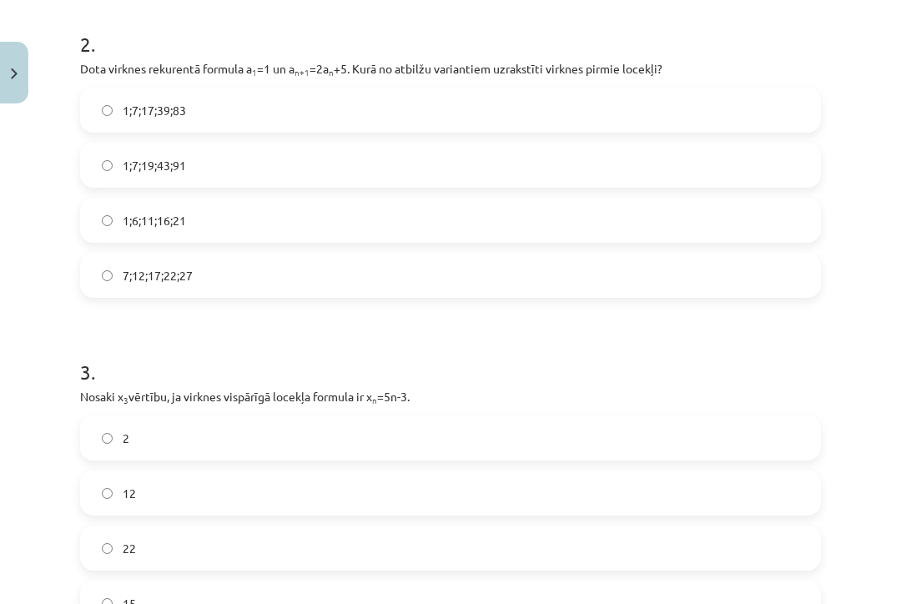
scroll to position [657, 0]
click at [124, 169] on span "1;7;19;43;91" at bounding box center [154, 166] width 63 height 18
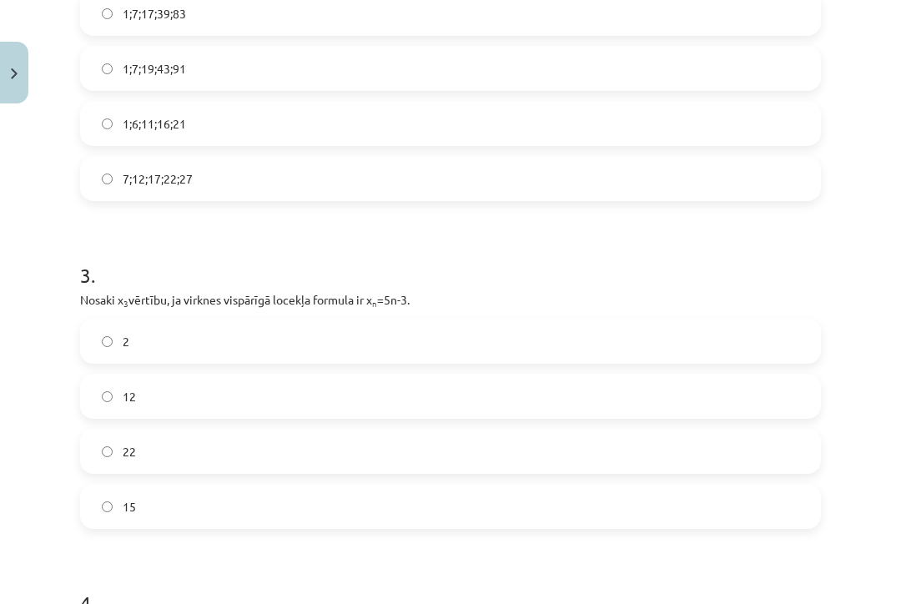
scroll to position [753, 0]
click at [130, 347] on label "2" at bounding box center [450, 341] width 737 height 42
click at [110, 386] on label "12" at bounding box center [450, 396] width 737 height 42
click at [116, 443] on label "22" at bounding box center [450, 451] width 737 height 42
click at [123, 392] on span "12" at bounding box center [129, 397] width 13 height 18
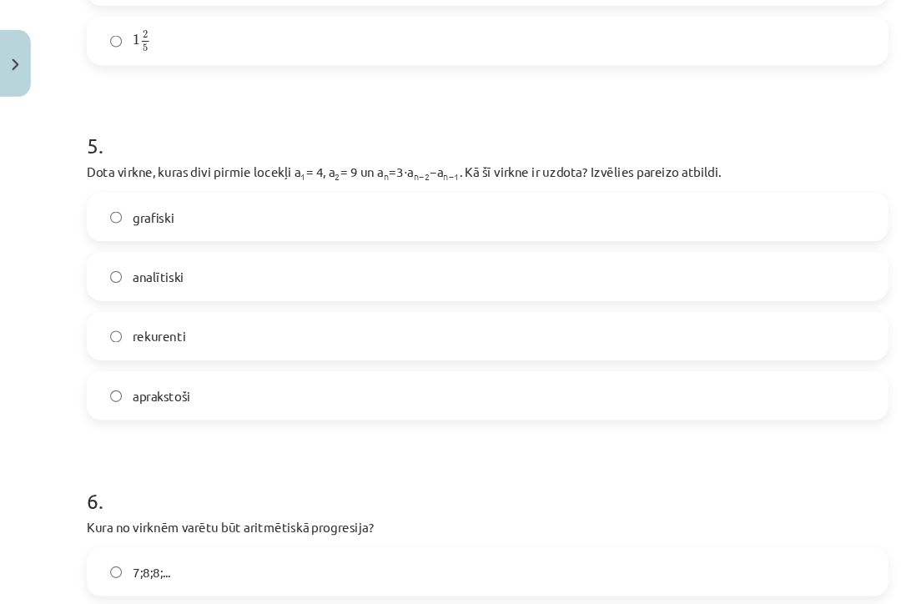
scroll to position [1543, 0]
click at [131, 317] on span "rekurenti" at bounding box center [147, 324] width 49 height 18
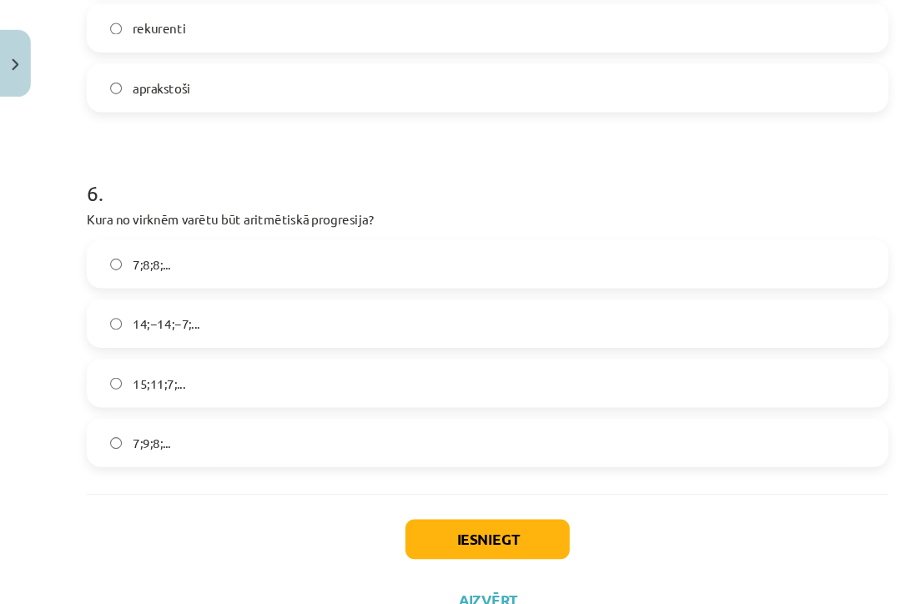
scroll to position [1826, 0]
click at [146, 360] on span "15;11;7;..." at bounding box center [147, 369] width 48 height 18
click at [481, 497] on button "Iesniegt" at bounding box center [451, 513] width 152 height 37
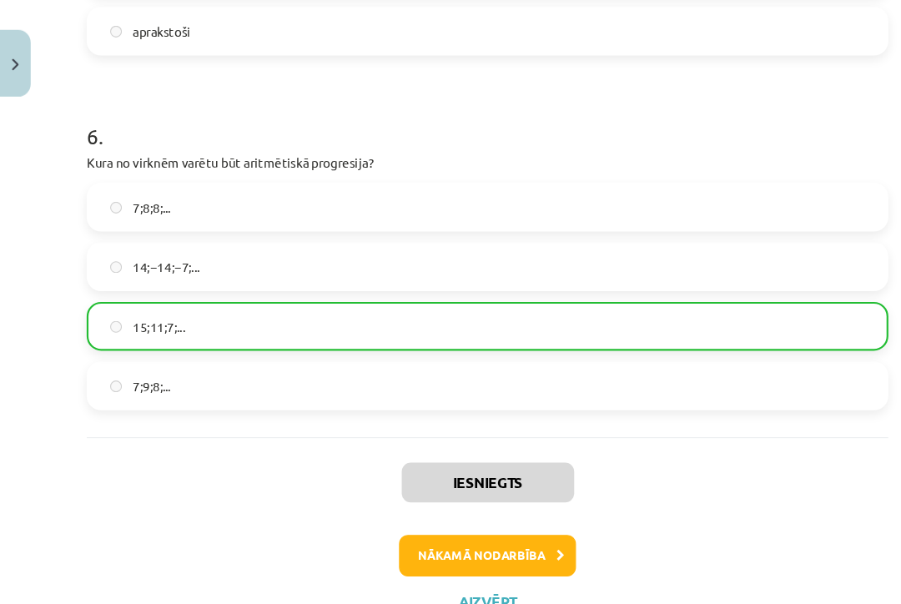
click at [476, 508] on button "Nākamā nodarbība" at bounding box center [451, 527] width 164 height 38
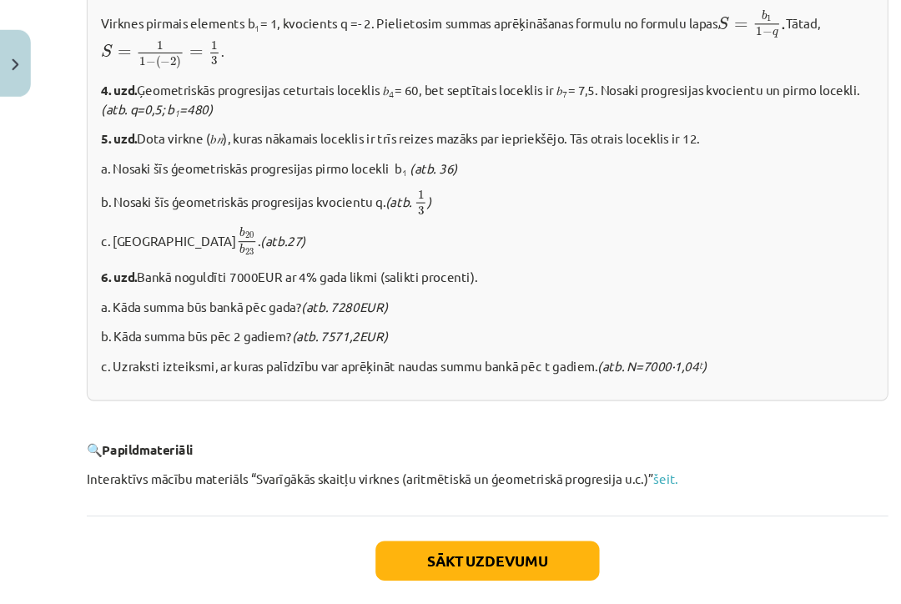
scroll to position [2049, 0]
click at [403, 518] on button "Sākt uzdevumu" at bounding box center [450, 532] width 207 height 37
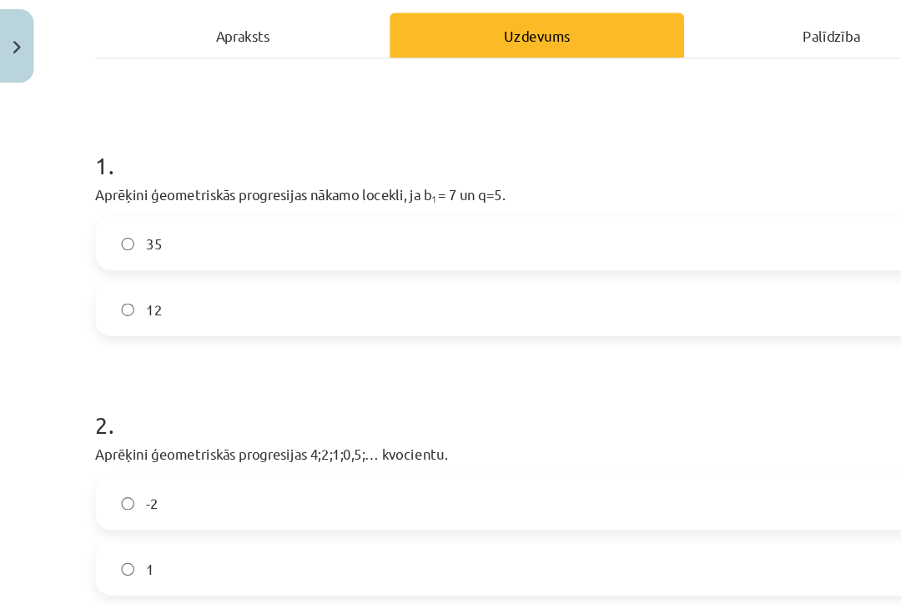
scroll to position [199, 0]
click at [627, 219] on label "35" at bounding box center [450, 240] width 737 height 42
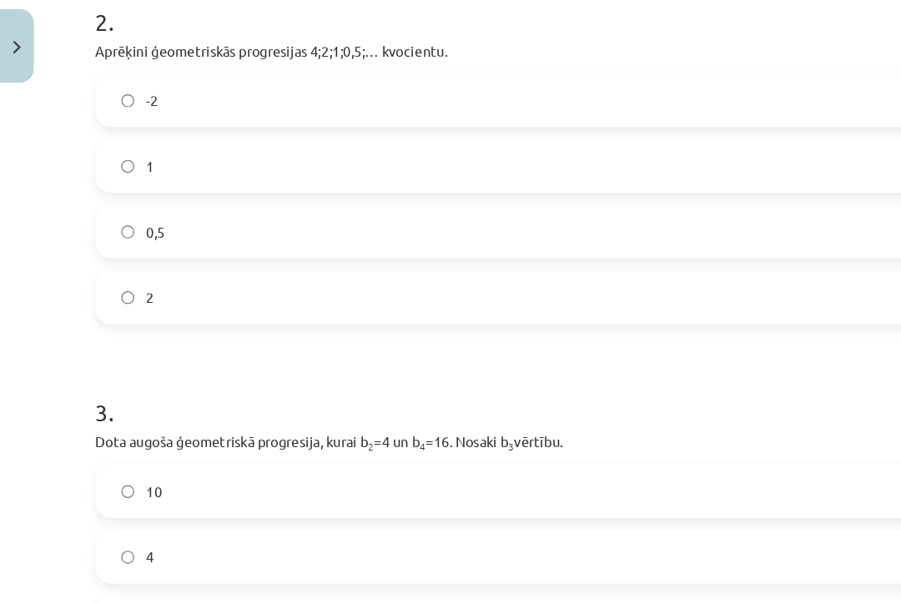
scroll to position [540, 0]
click at [623, 206] on label "0,5" at bounding box center [450, 227] width 737 height 42
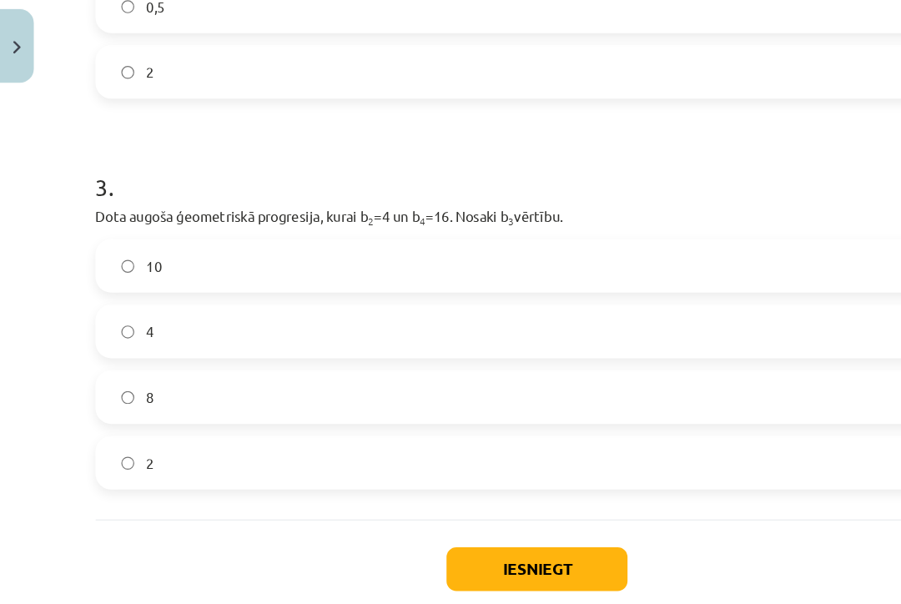
scroll to position [726, 0]
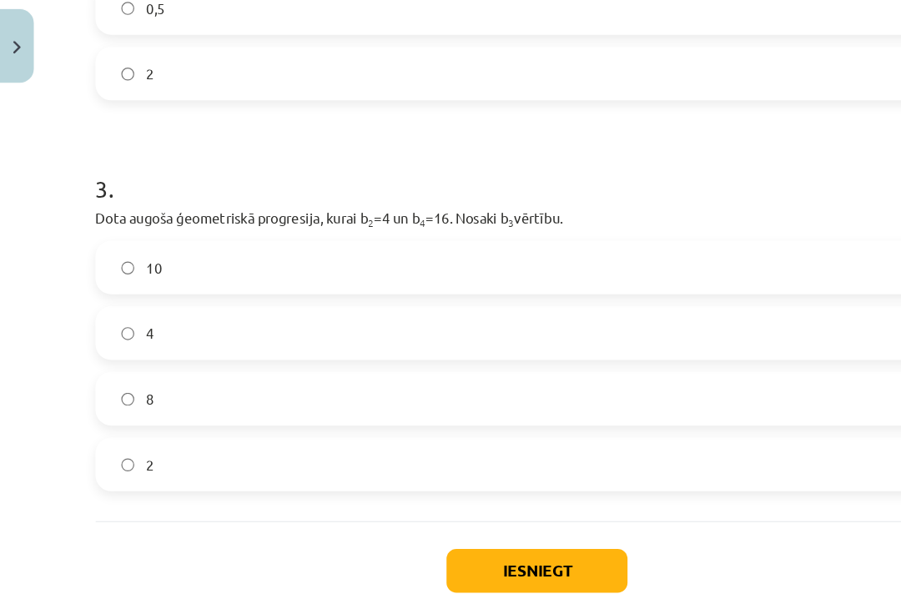
click at [501, 348] on label "8" at bounding box center [450, 369] width 737 height 42
click at [491, 495] on button "Iesniegt" at bounding box center [451, 513] width 152 height 37
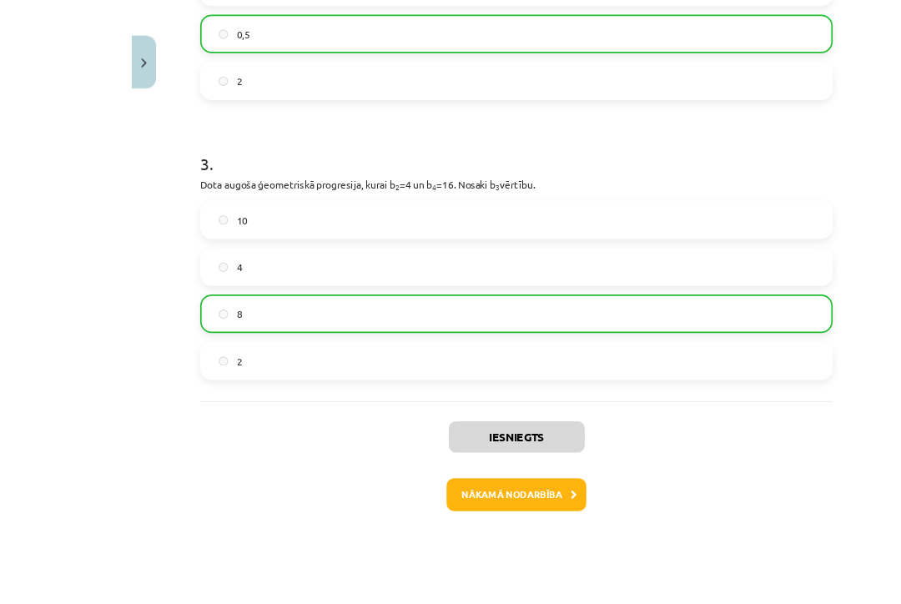
scroll to position [422, 0]
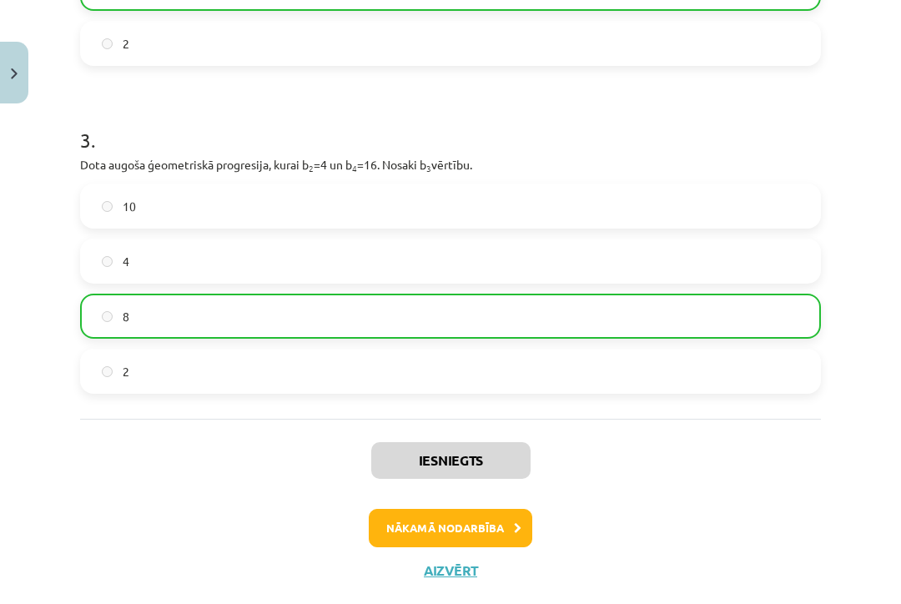
click at [471, 532] on button "Nākamā nodarbība" at bounding box center [451, 528] width 164 height 38
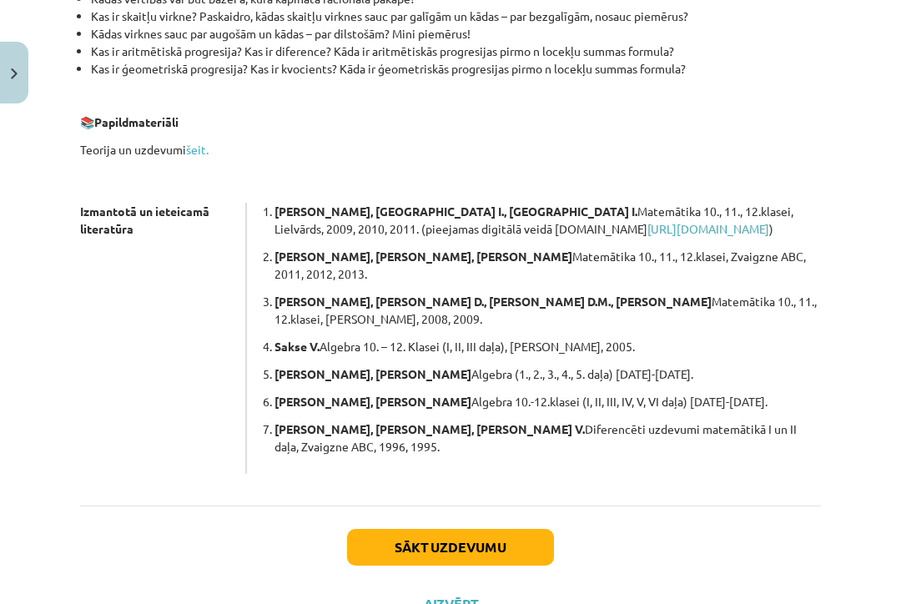
scroll to position [433, 0]
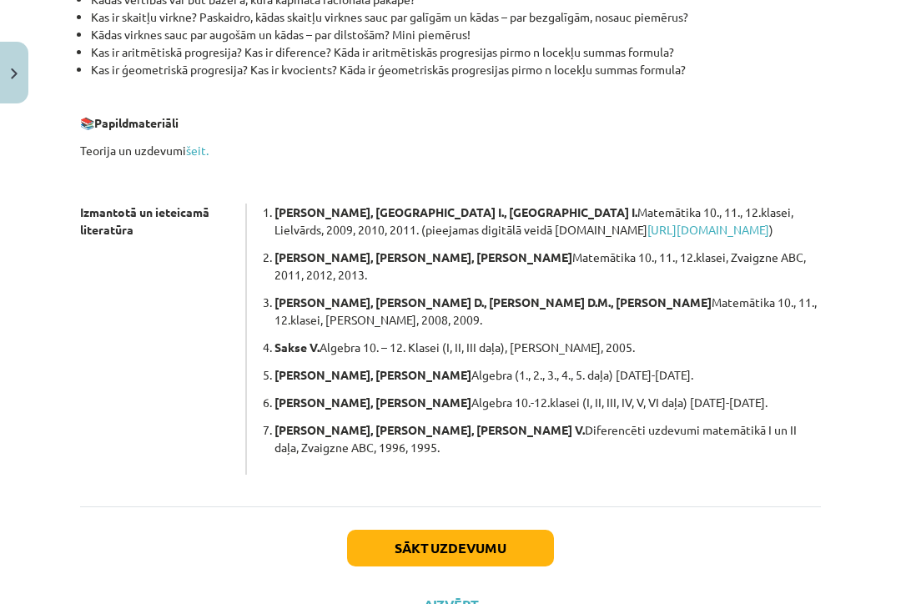
click at [526, 530] on button "Sākt uzdevumu" at bounding box center [450, 548] width 207 height 37
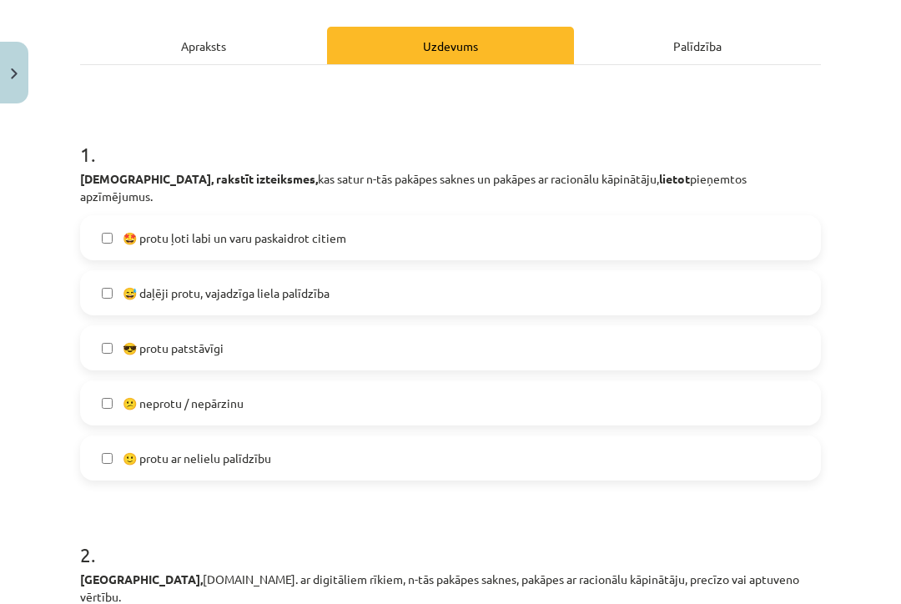
scroll to position [219, 0]
click at [799, 283] on label "😅 daļēji protu, vajadzīga liela palīdzība" at bounding box center [450, 292] width 737 height 42
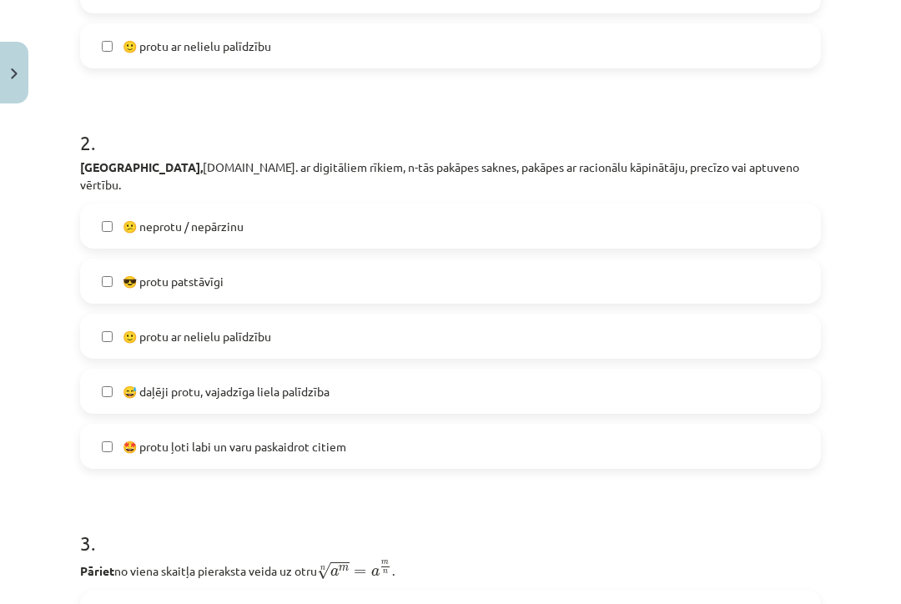
scroll to position [632, 0]
click at [778, 373] on label "😅 daļēji protu, vajadzīga liela palīdzība" at bounding box center [450, 391] width 737 height 42
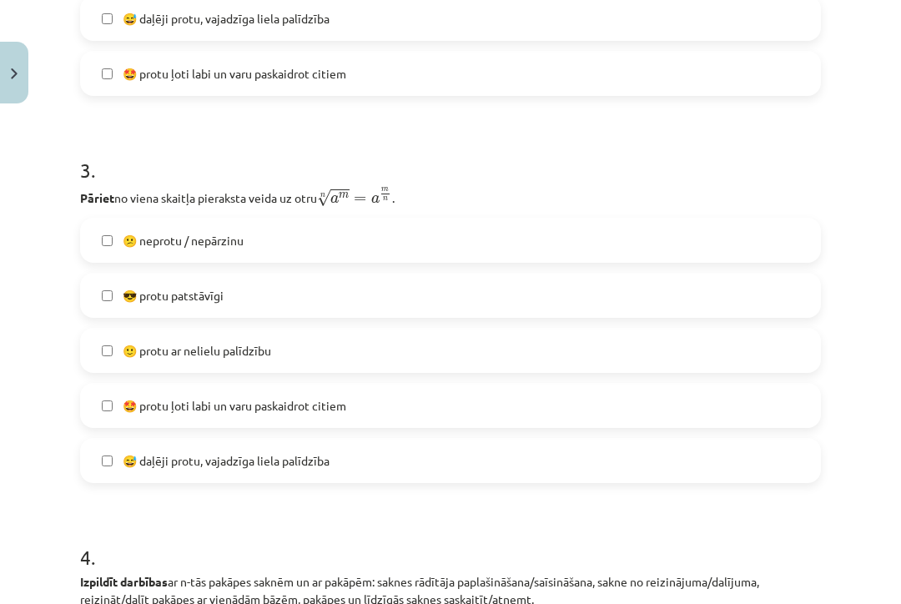
scroll to position [1004, 0]
click at [610, 277] on label "😎 protu patstāvīgi" at bounding box center [450, 295] width 737 height 42
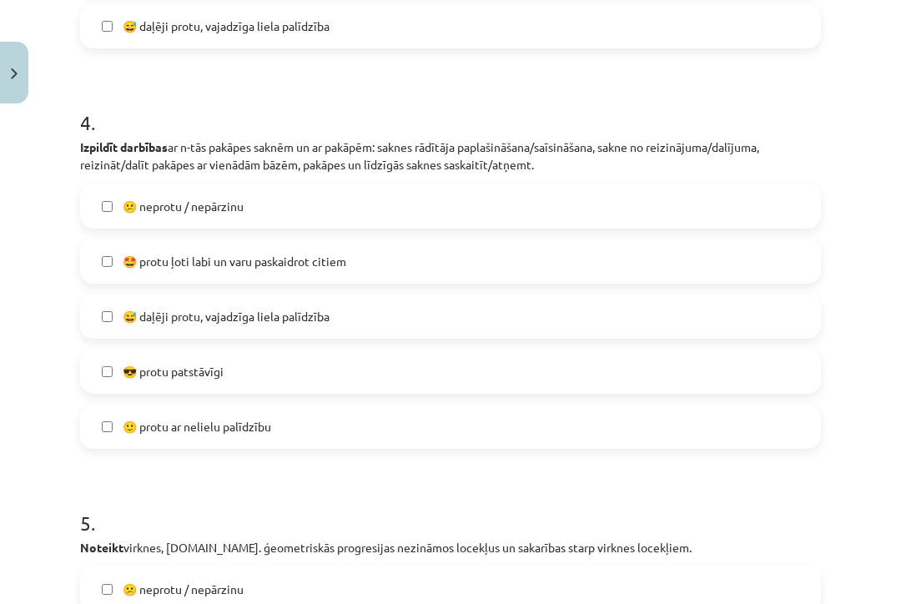
scroll to position [1439, 0]
click at [782, 350] on label "😎 protu patstāvīgi" at bounding box center [450, 371] width 737 height 42
click at [728, 356] on label "😎 protu patstāvīgi" at bounding box center [450, 371] width 737 height 42
click at [752, 300] on label "😅 daļēji protu, vajadzīga liela palīdzība" at bounding box center [450, 315] width 737 height 42
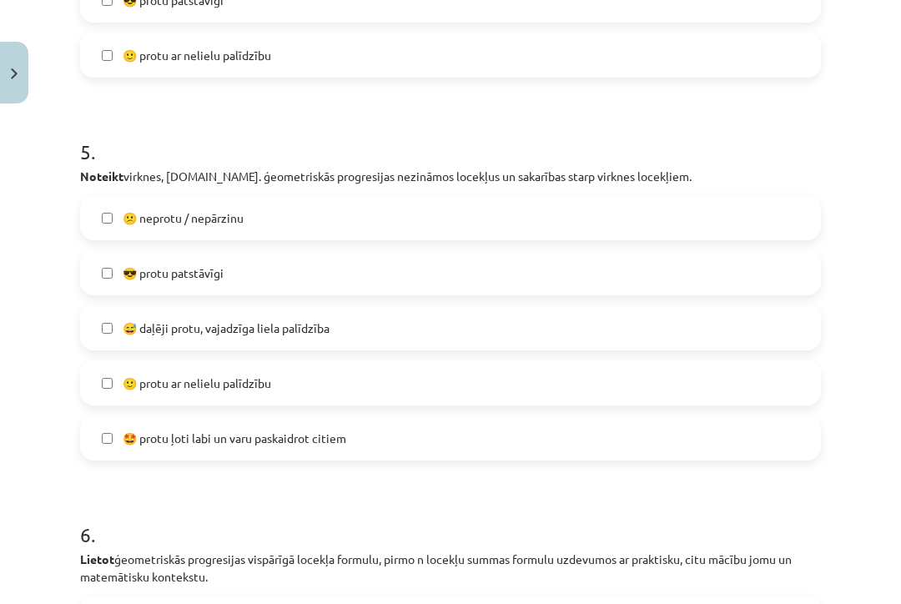
scroll to position [1809, 0]
click at [771, 314] on label "😅 daļēji protu, vajadzīga liela palīdzība" at bounding box center [450, 328] width 737 height 42
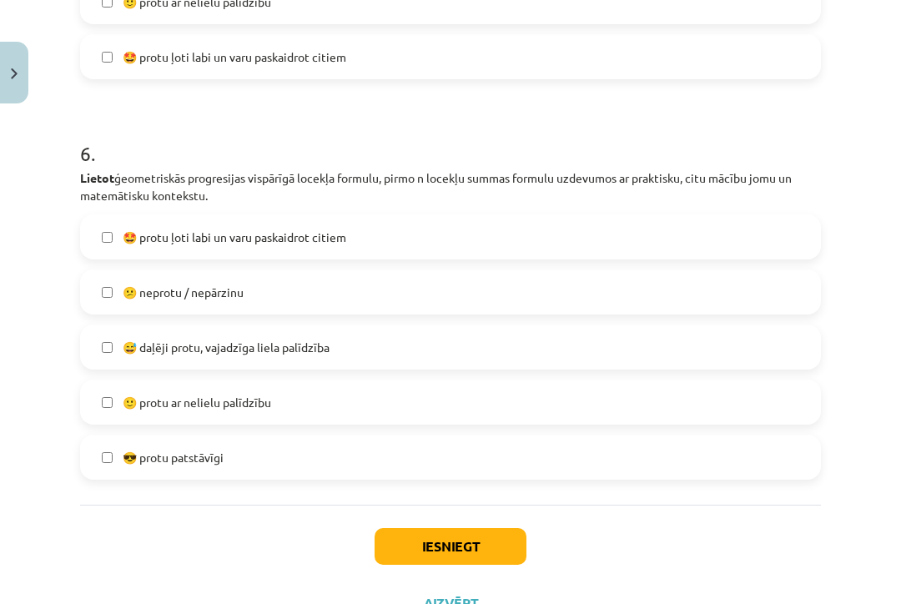
scroll to position [2190, 0]
click at [777, 331] on label "😅 daļēji protu, vajadzīga liela palīdzība" at bounding box center [450, 348] width 737 height 42
click at [460, 529] on button "Iesniegt" at bounding box center [451, 547] width 152 height 37
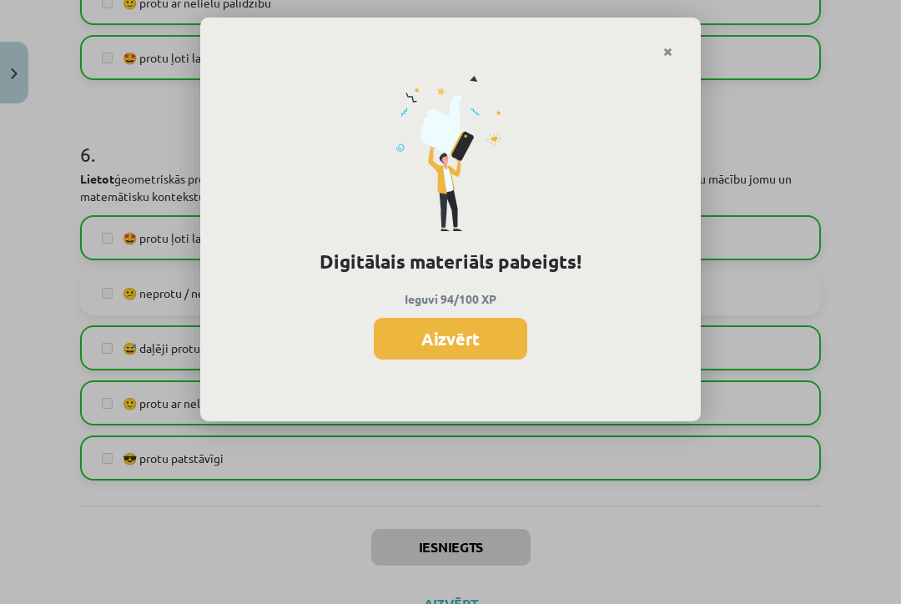
click at [516, 339] on button "Aizvērt" at bounding box center [450, 339] width 153 height 42
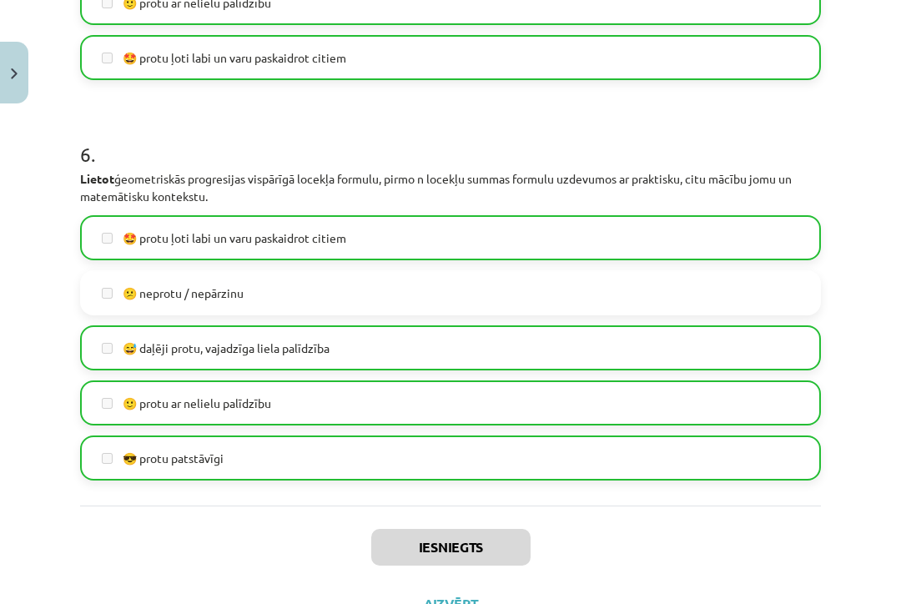
click at [472, 596] on button "Aizvērt" at bounding box center [450, 604] width 63 height 17
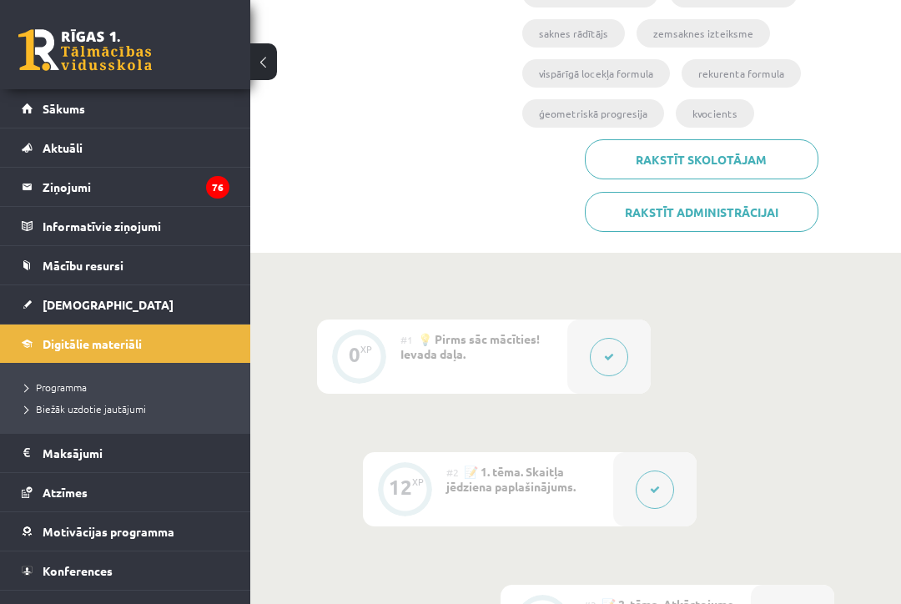
click at [145, 316] on link "[DEMOGRAPHIC_DATA]" at bounding box center [126, 304] width 208 height 38
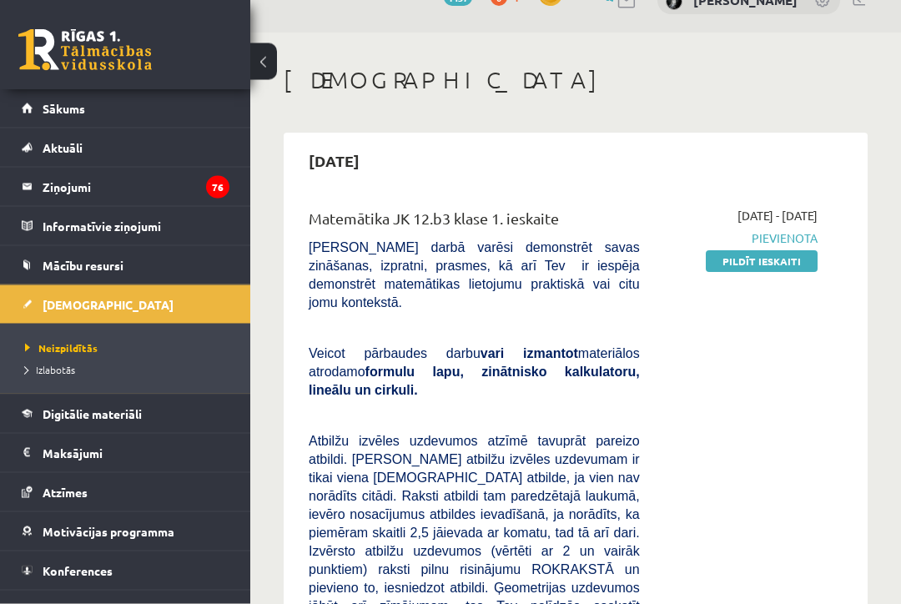
scroll to position [32, 0]
click at [804, 263] on link "Pildīt ieskaiti" at bounding box center [762, 261] width 112 height 22
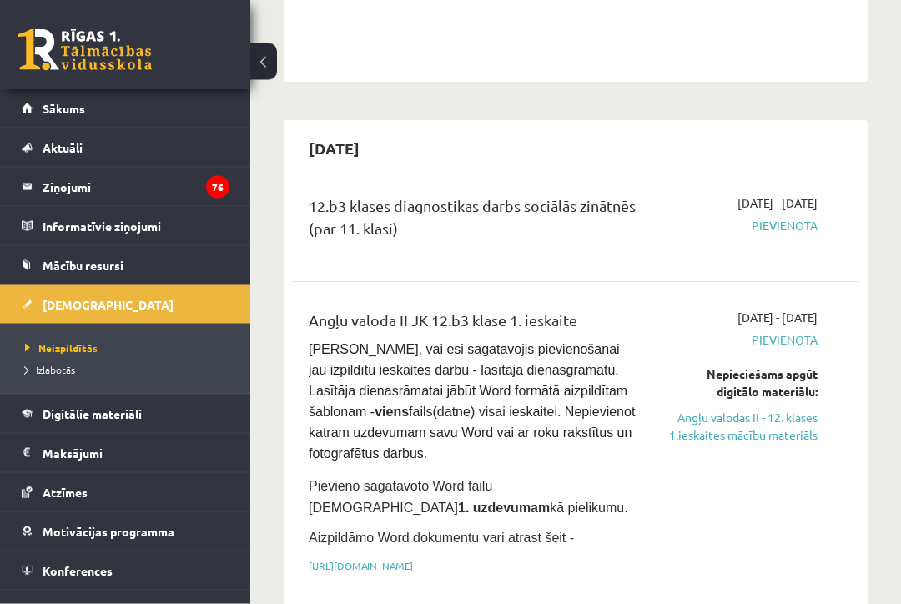
scroll to position [1068, 0]
